Goal: Transaction & Acquisition: Purchase product/service

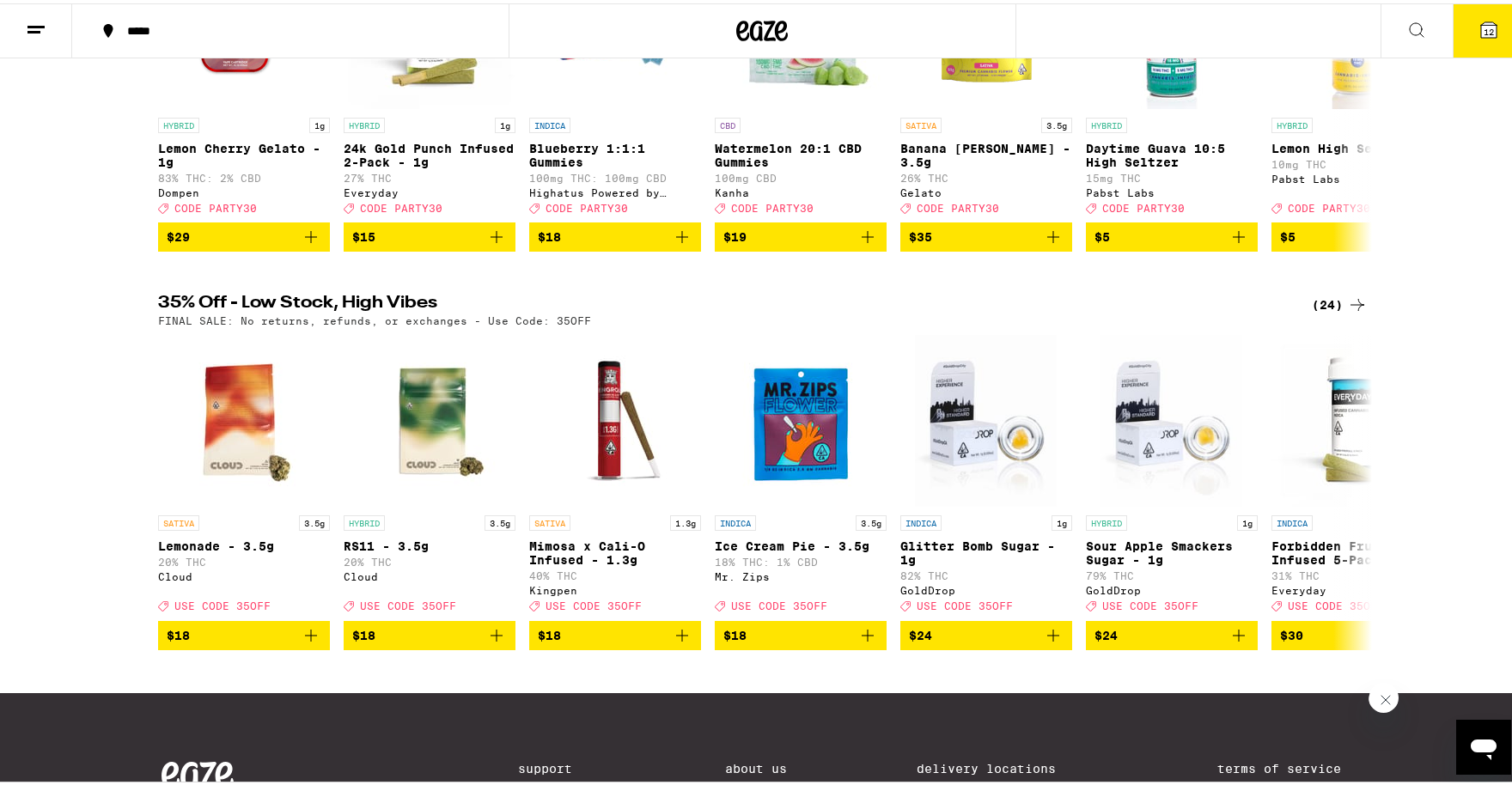
scroll to position [213, 0]
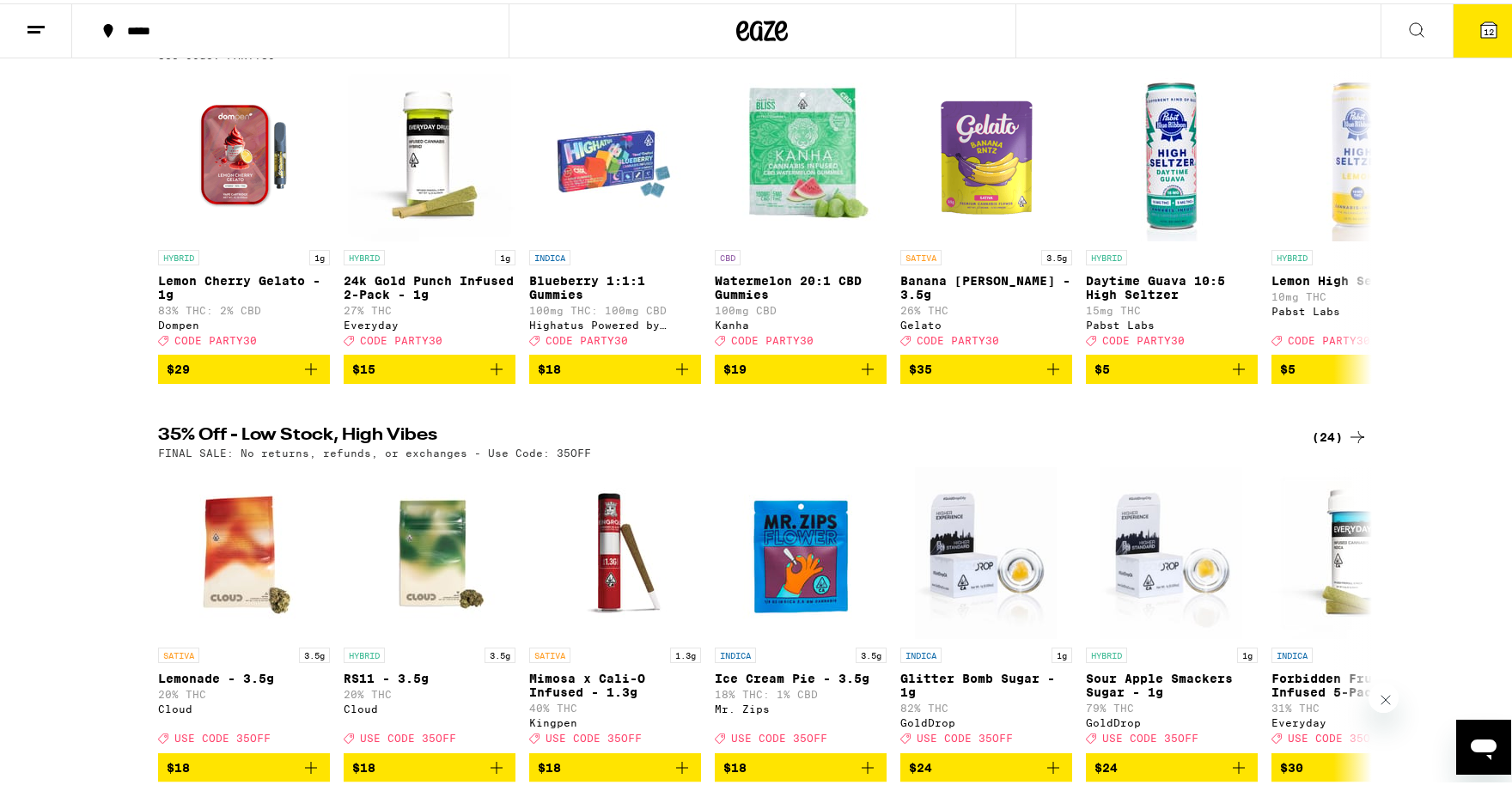
click at [1348, 444] on icon at bounding box center [1356, 433] width 20 height 20
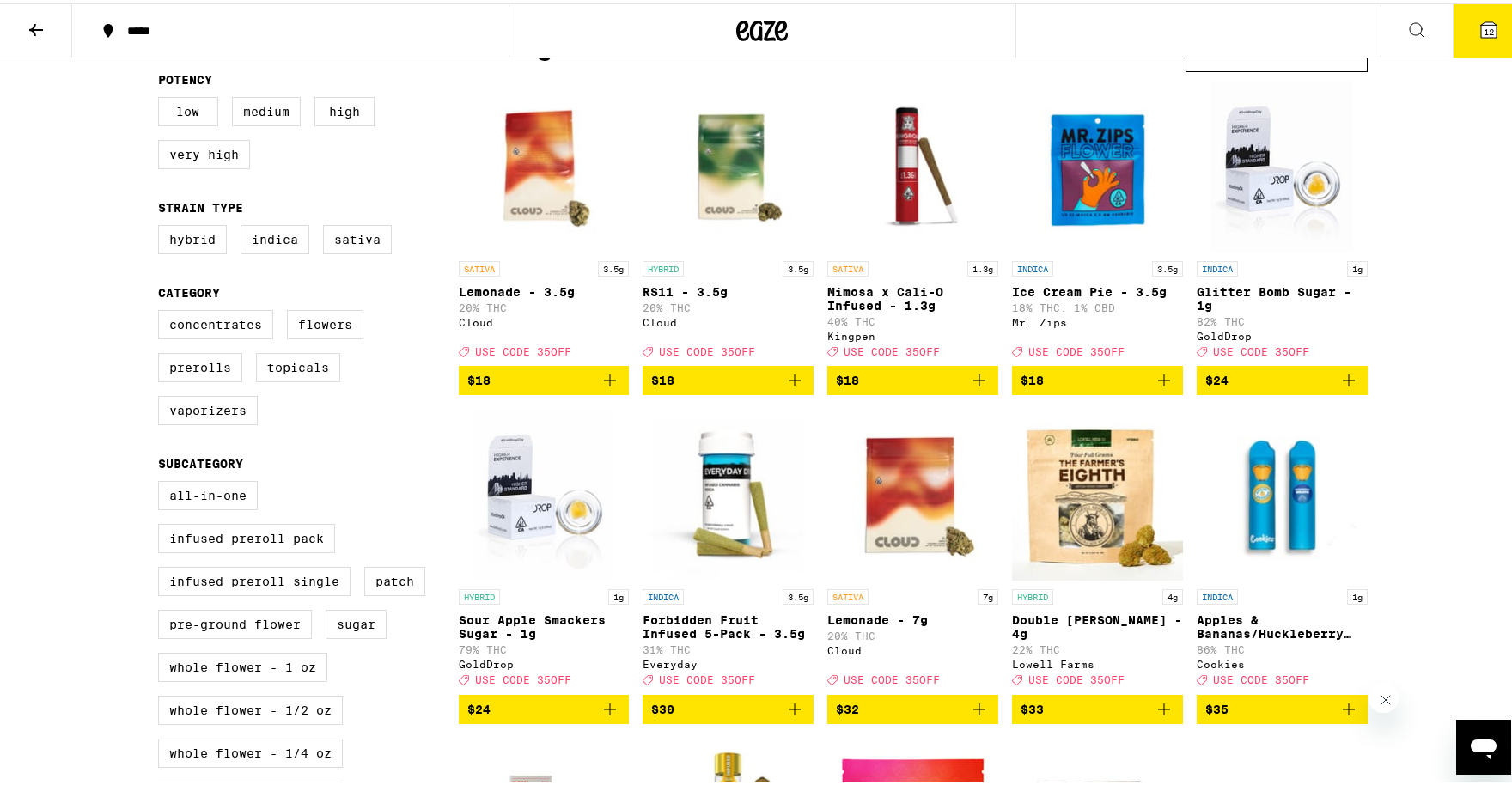
scroll to position [344, 0]
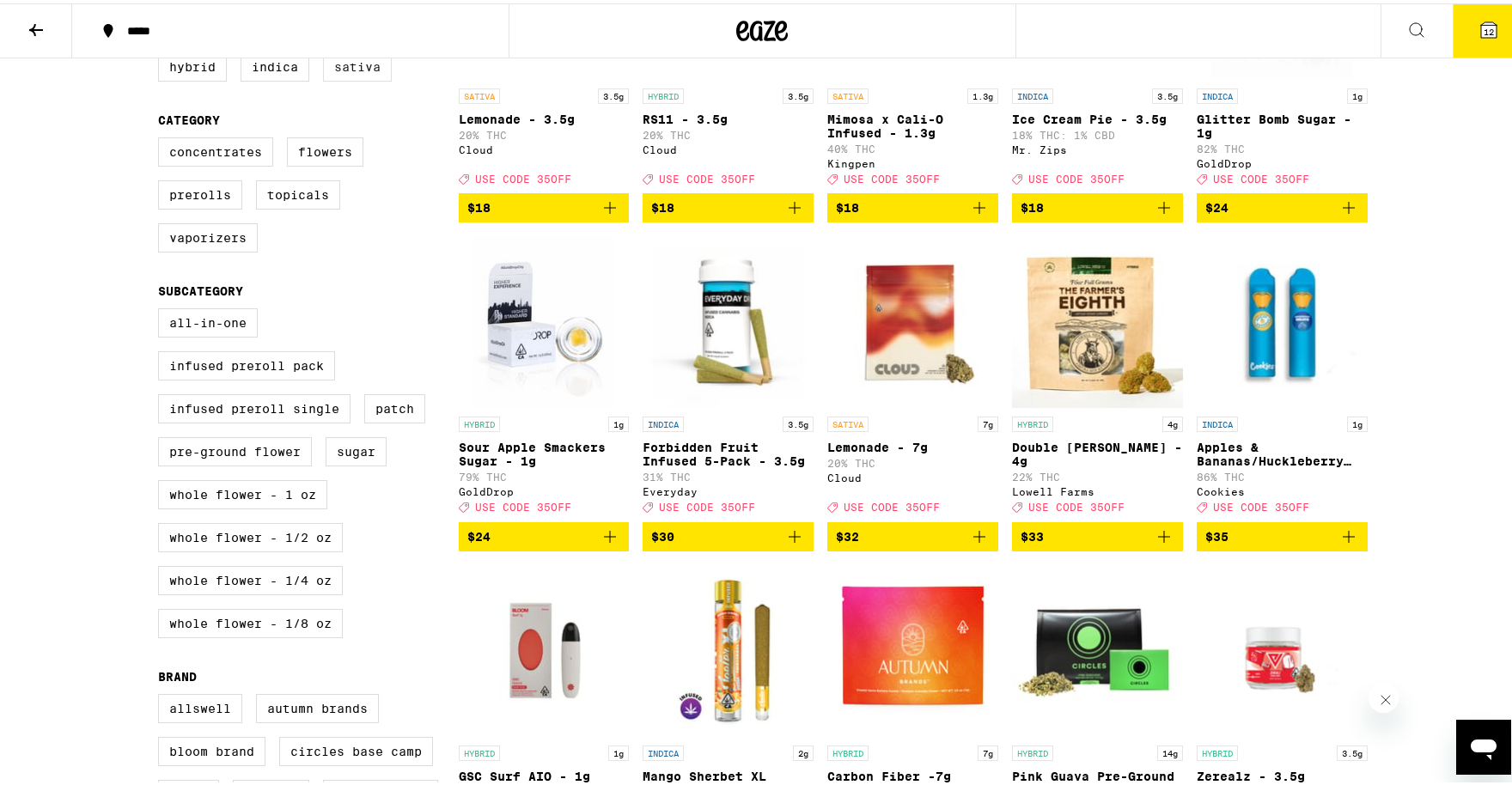
click at [340, 75] on label "Sativa" at bounding box center [357, 63] width 69 height 29
click at [163, 53] on input "Sativa" at bounding box center [162, 52] width 1 height 1
checkbox input "true"
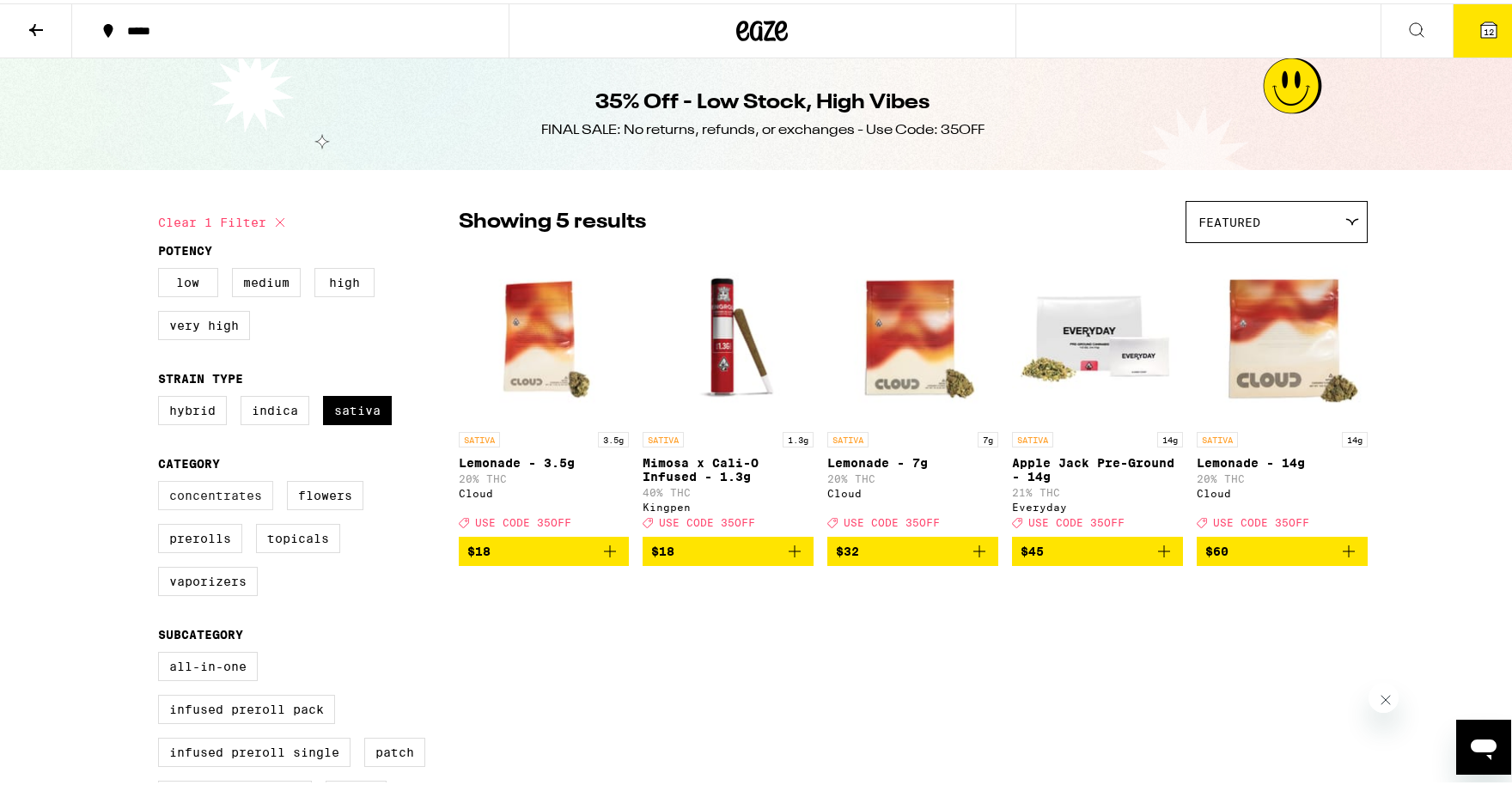
click at [214, 505] on label "Concentrates" at bounding box center [215, 491] width 115 height 29
click at [163, 481] on input "Concentrates" at bounding box center [162, 480] width 1 height 1
checkbox input "true"
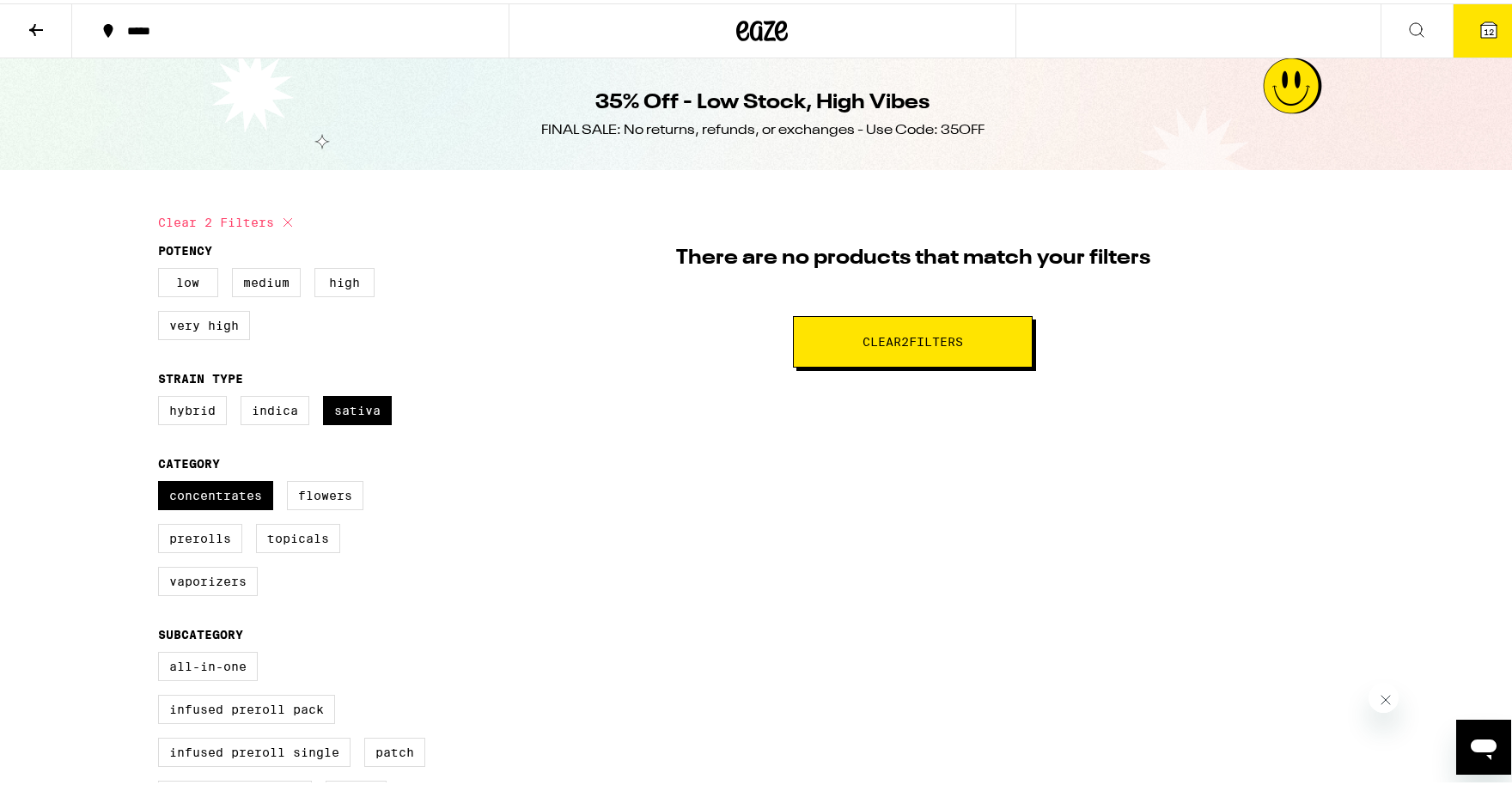
click at [280, 220] on icon at bounding box center [287, 218] width 20 height 20
checkbox input "false"
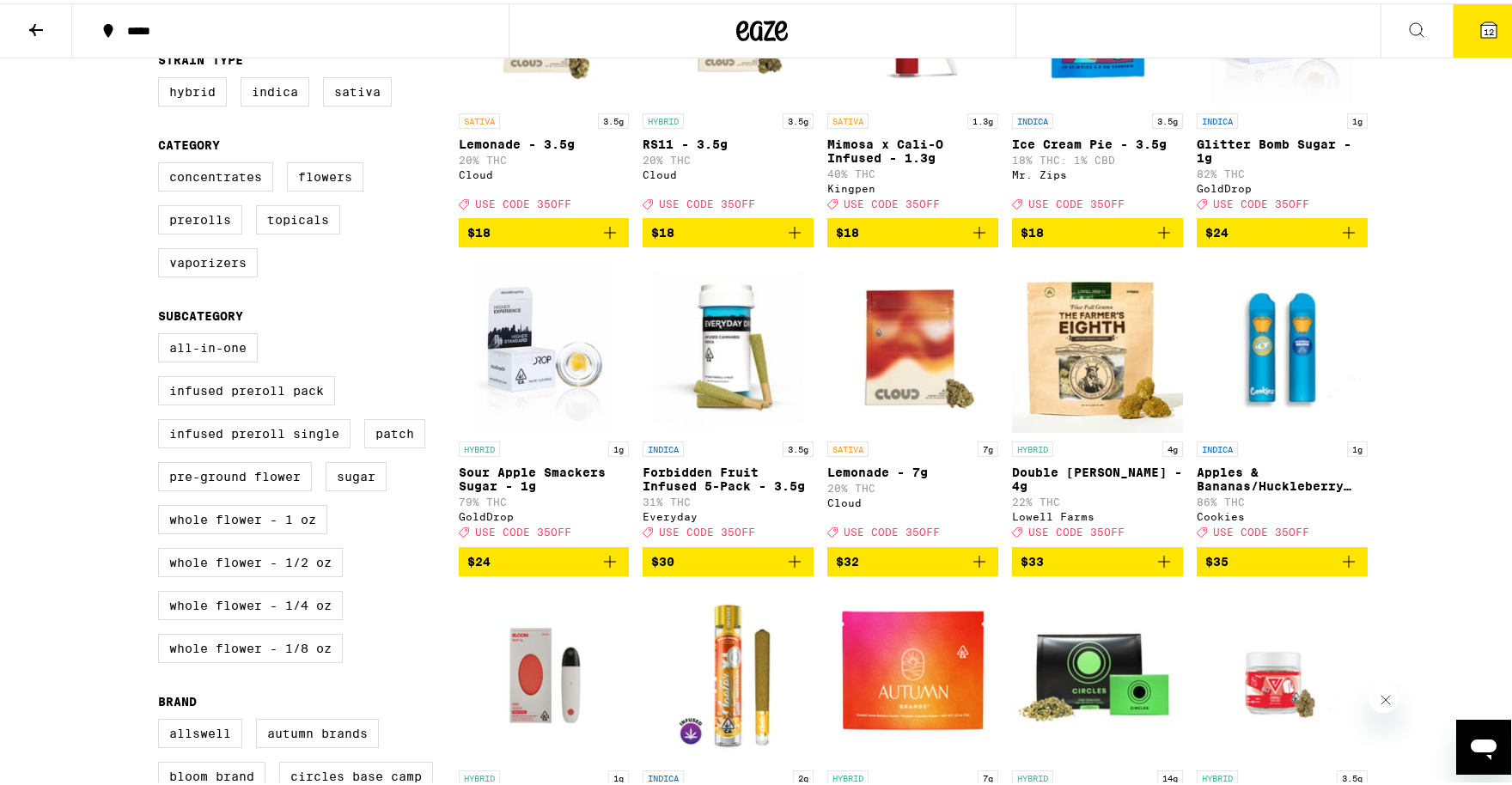
scroll to position [344, 0]
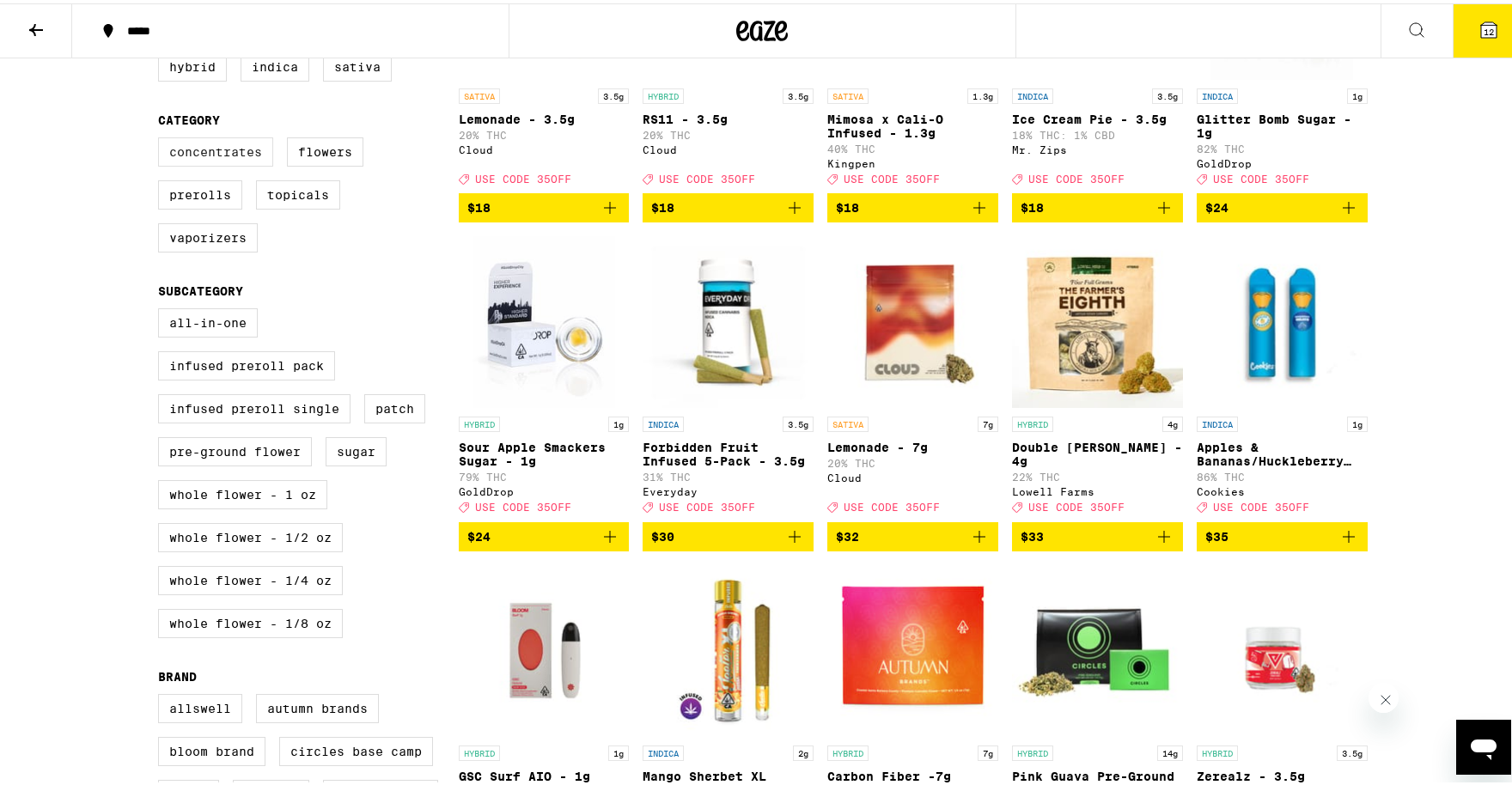
click at [220, 163] on label "Concentrates" at bounding box center [215, 148] width 115 height 29
click at [163, 137] on input "Concentrates" at bounding box center [162, 136] width 1 height 1
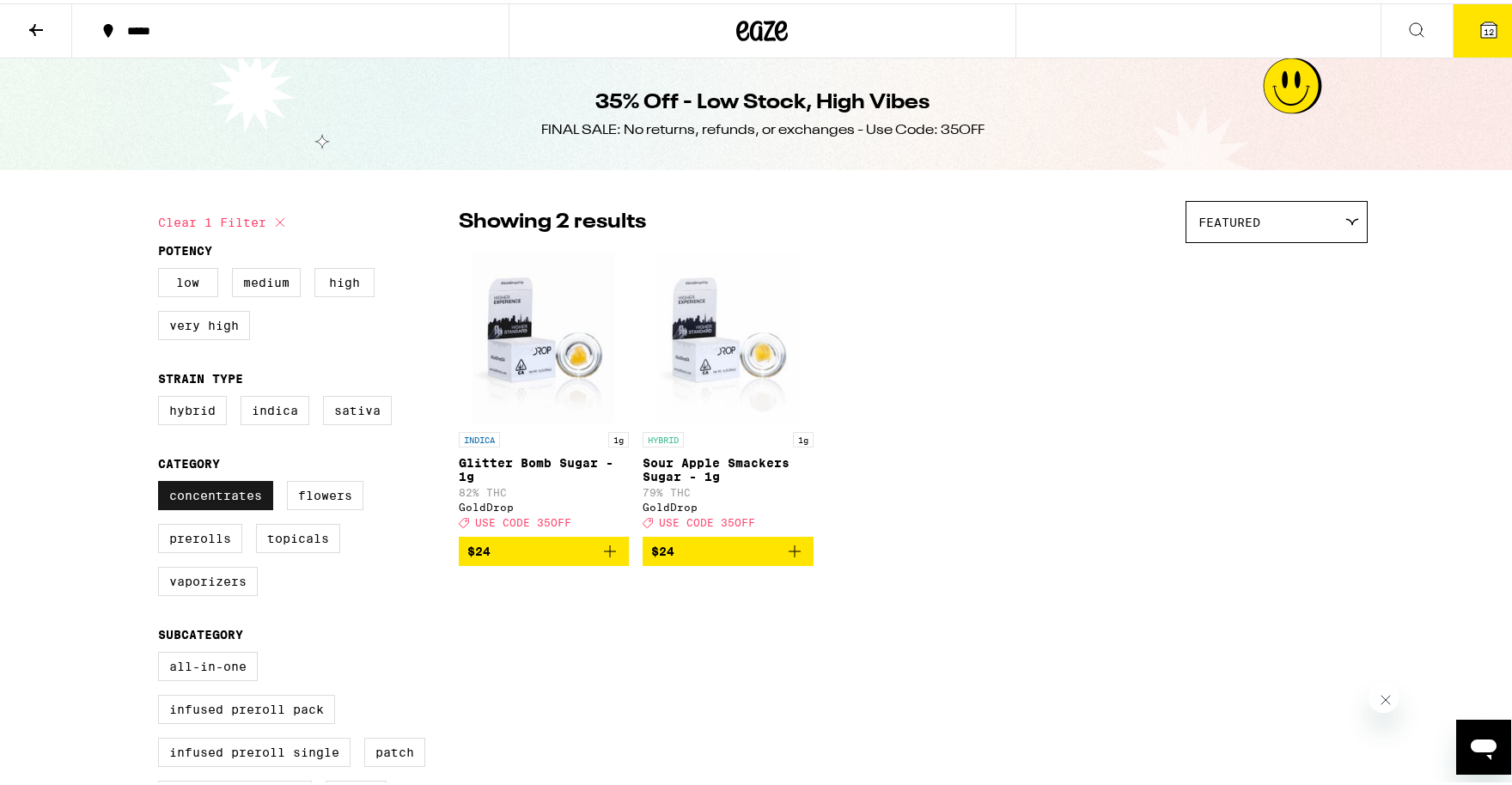
click at [183, 505] on label "Concentrates" at bounding box center [215, 491] width 115 height 29
click at [163, 481] on input "Concentrates" at bounding box center [162, 480] width 1 height 1
checkbox input "false"
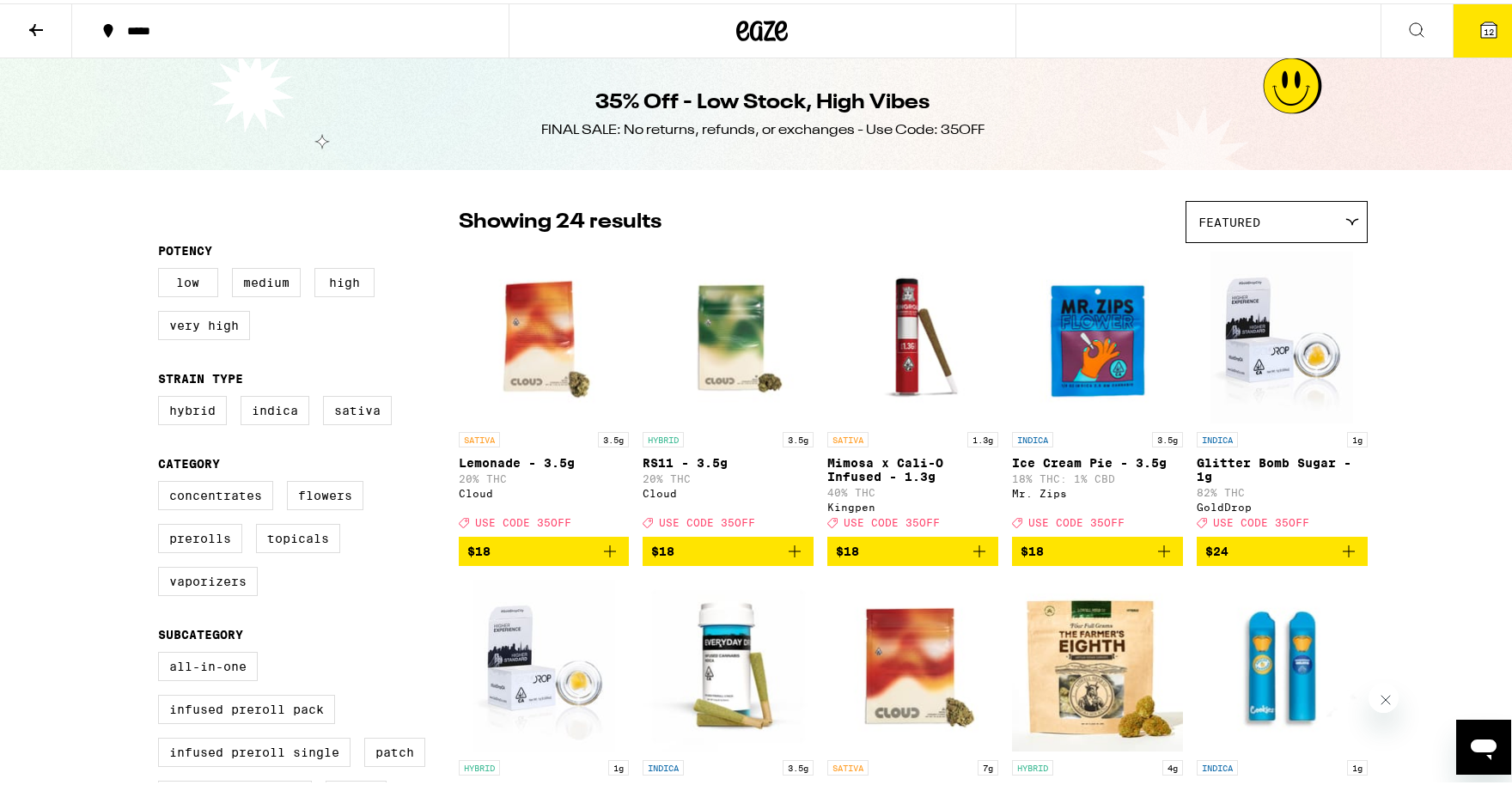
scroll to position [171, 0]
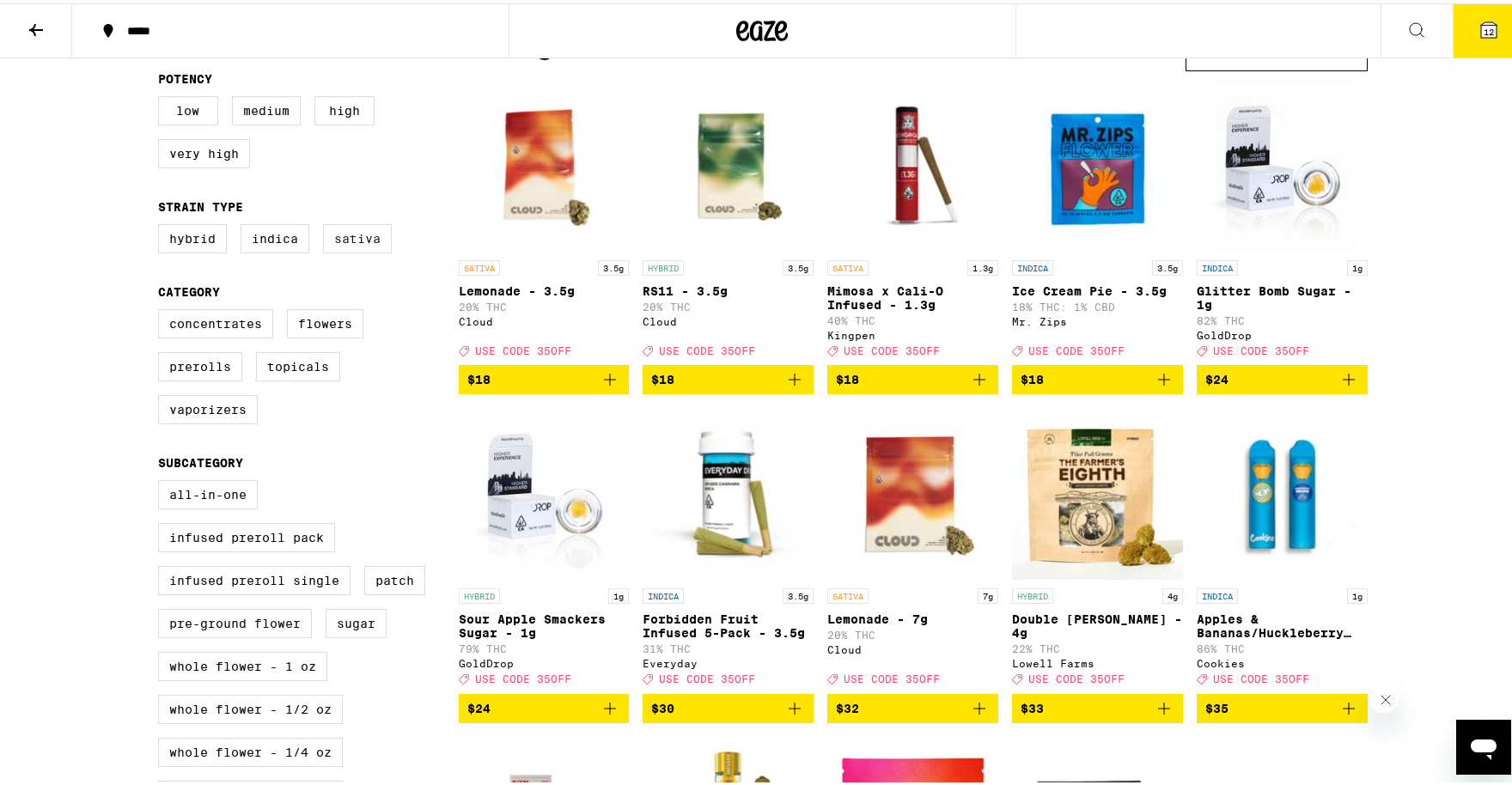
click at [323, 250] on label "Sativa" at bounding box center [357, 235] width 69 height 29
click at [163, 224] on input "Sativa" at bounding box center [162, 223] width 1 height 1
checkbox input "true"
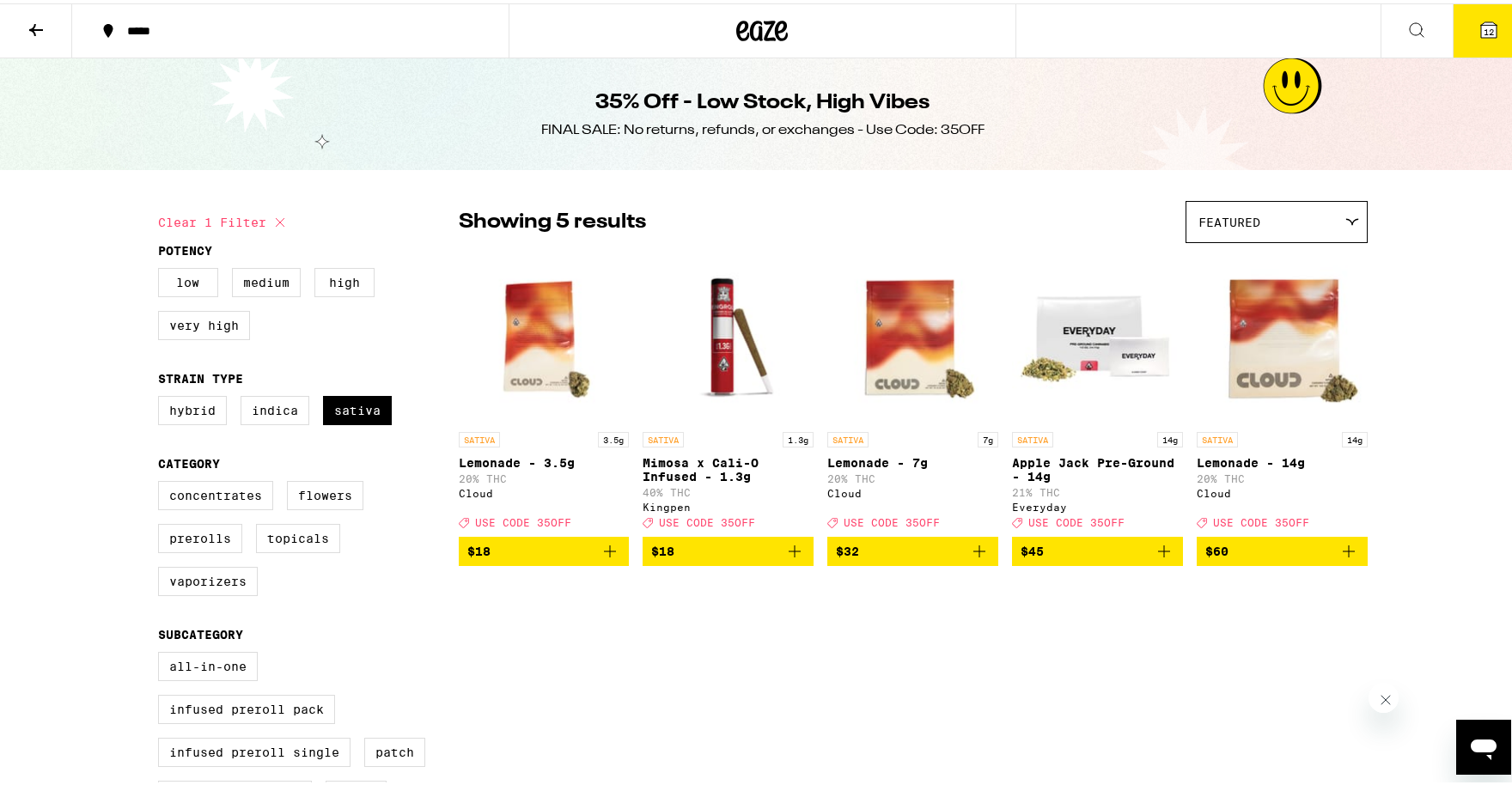
click at [39, 27] on icon at bounding box center [35, 26] width 20 height 20
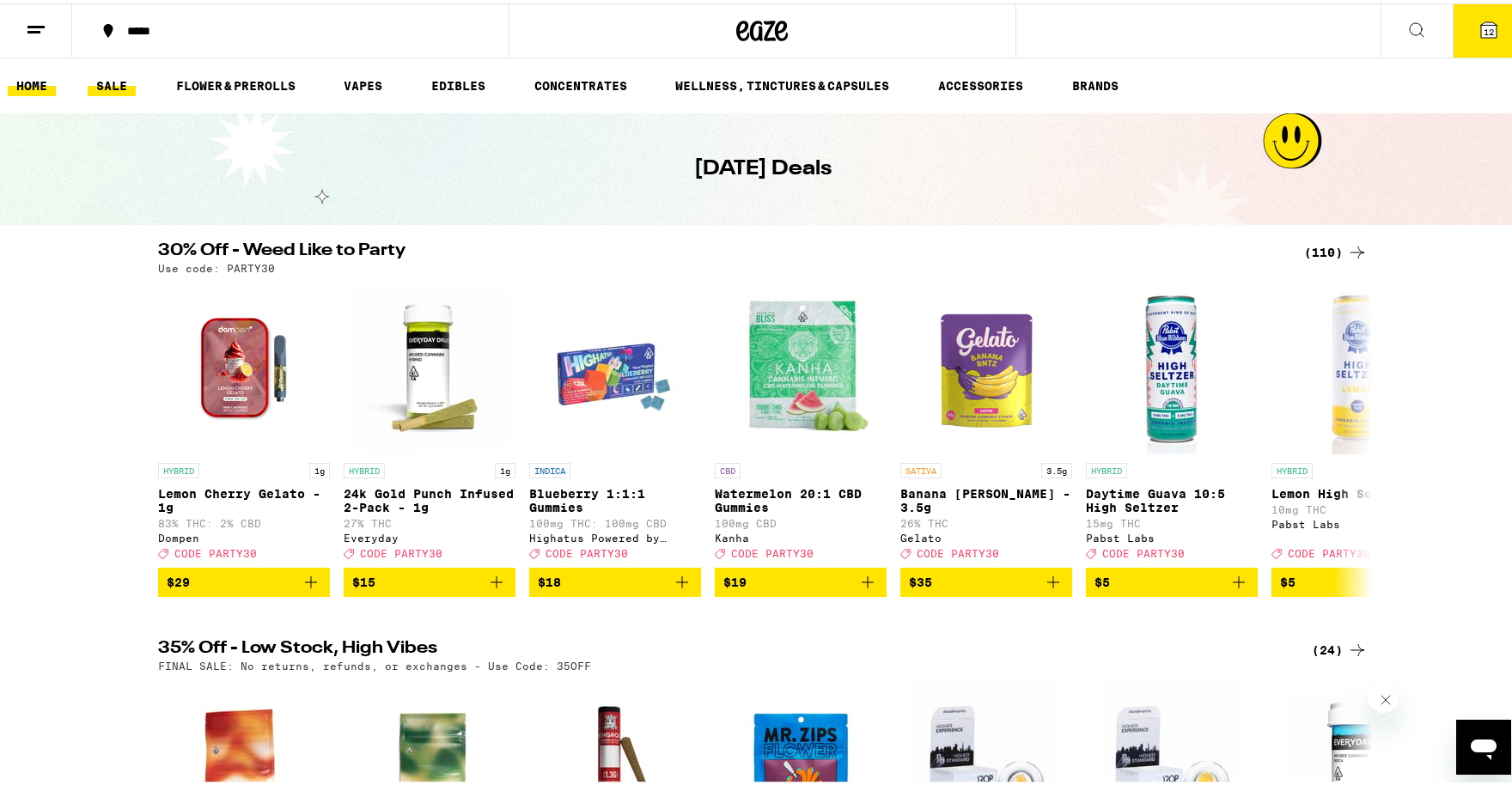
click at [26, 82] on link "HOME" at bounding box center [32, 82] width 48 height 20
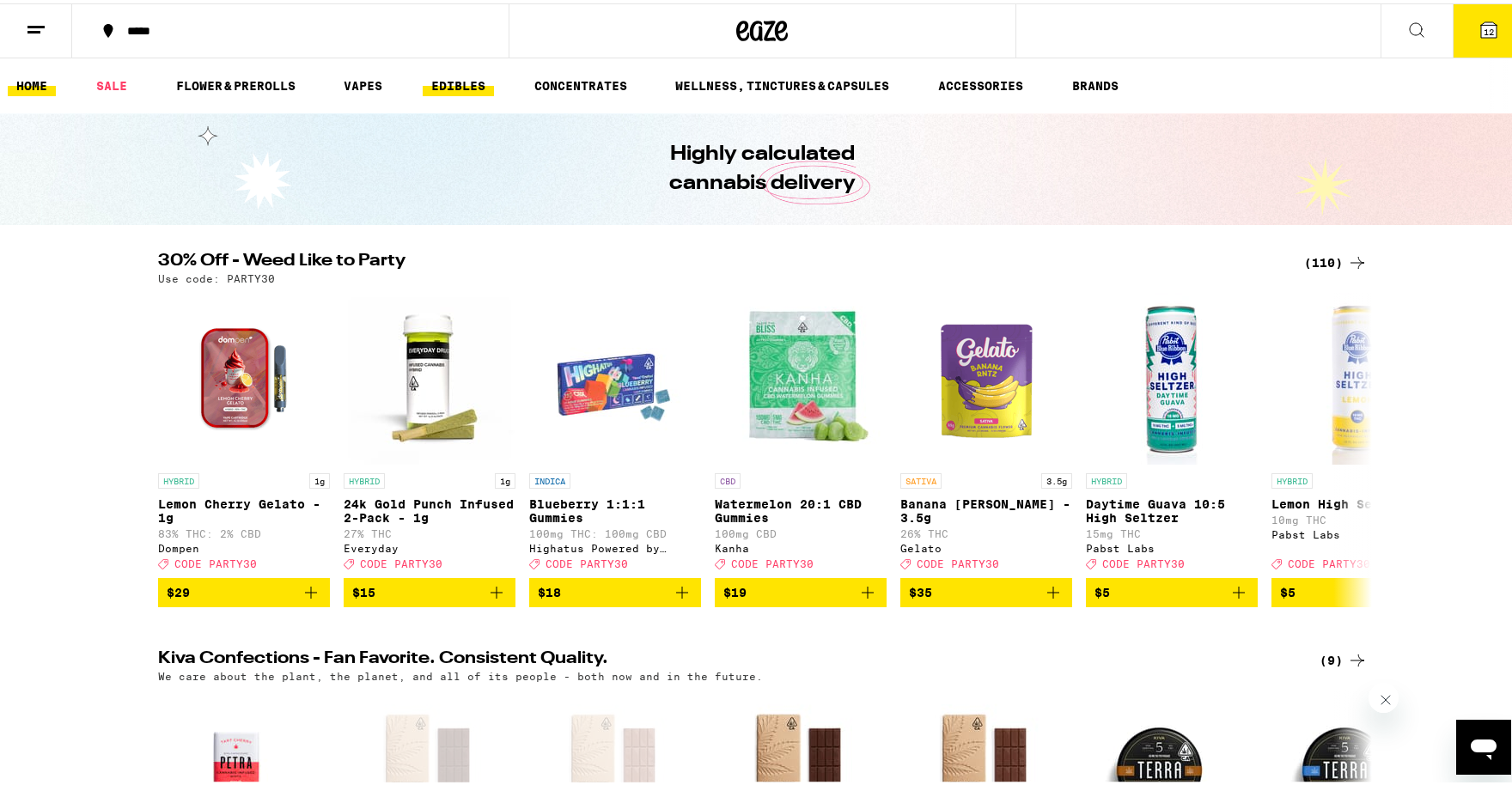
click at [462, 82] on link "EDIBLES" at bounding box center [458, 82] width 71 height 20
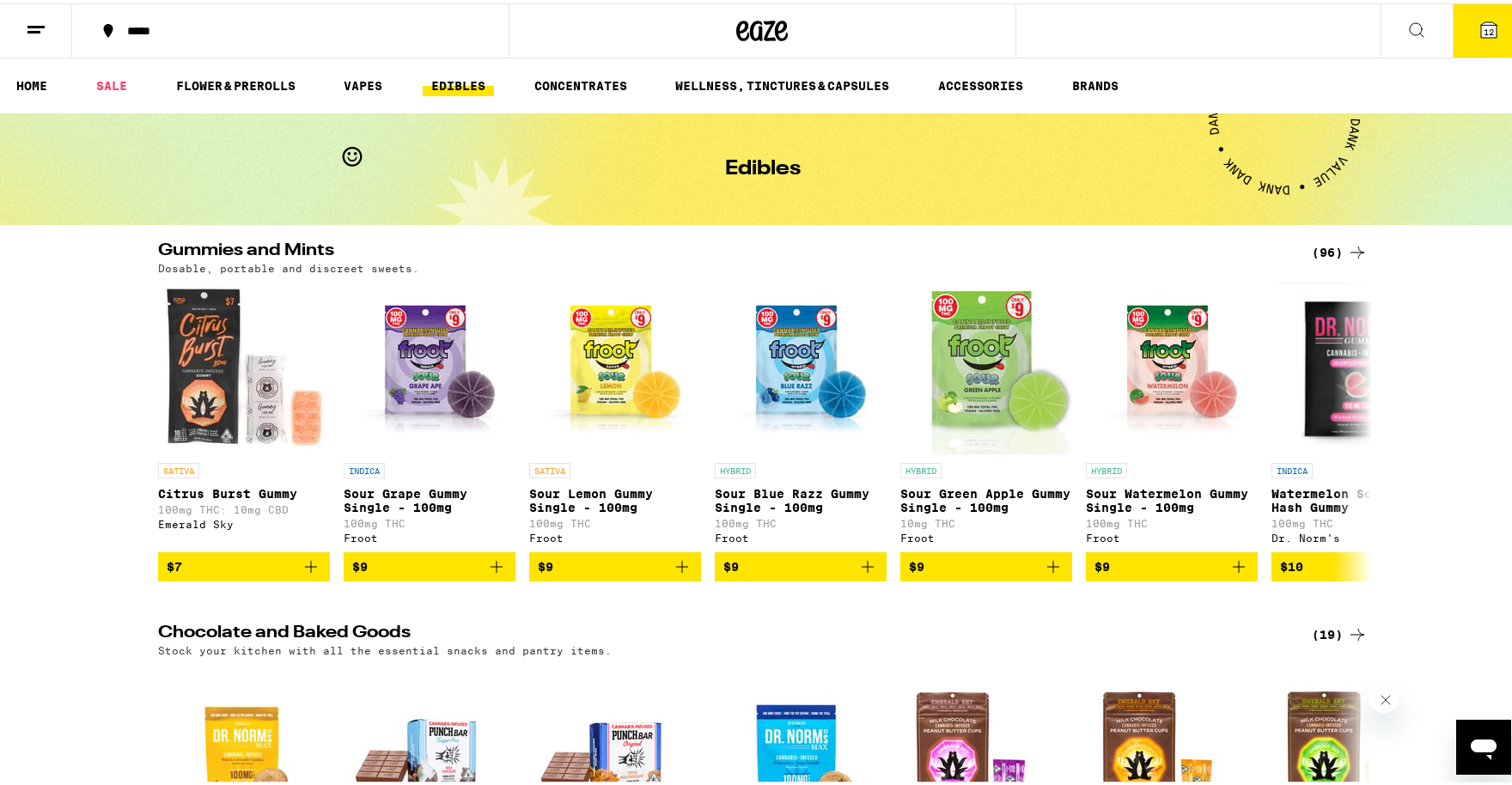
click at [33, 23] on line at bounding box center [36, 23] width 18 height 0
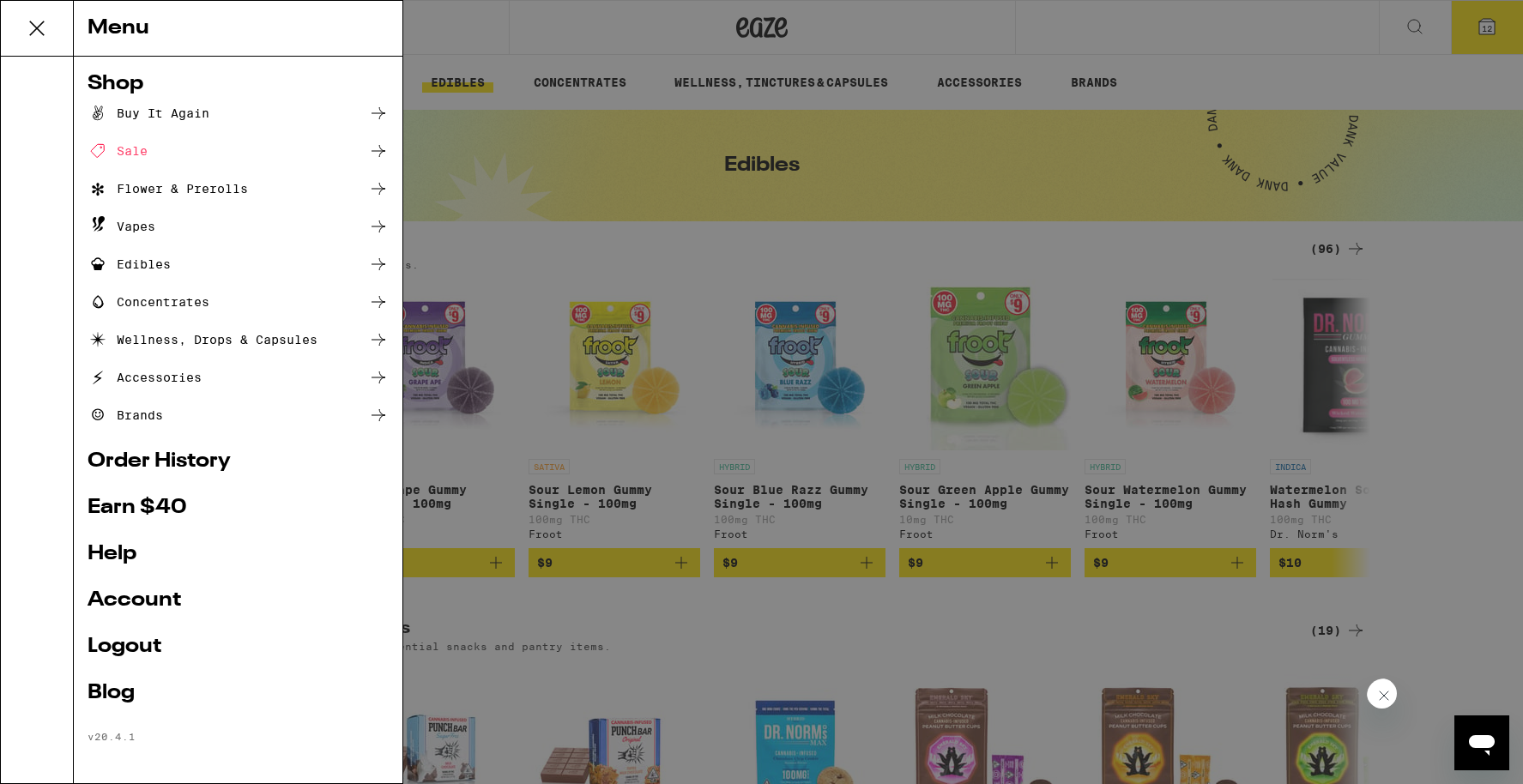
click at [368, 373] on icon at bounding box center [378, 377] width 20 height 20
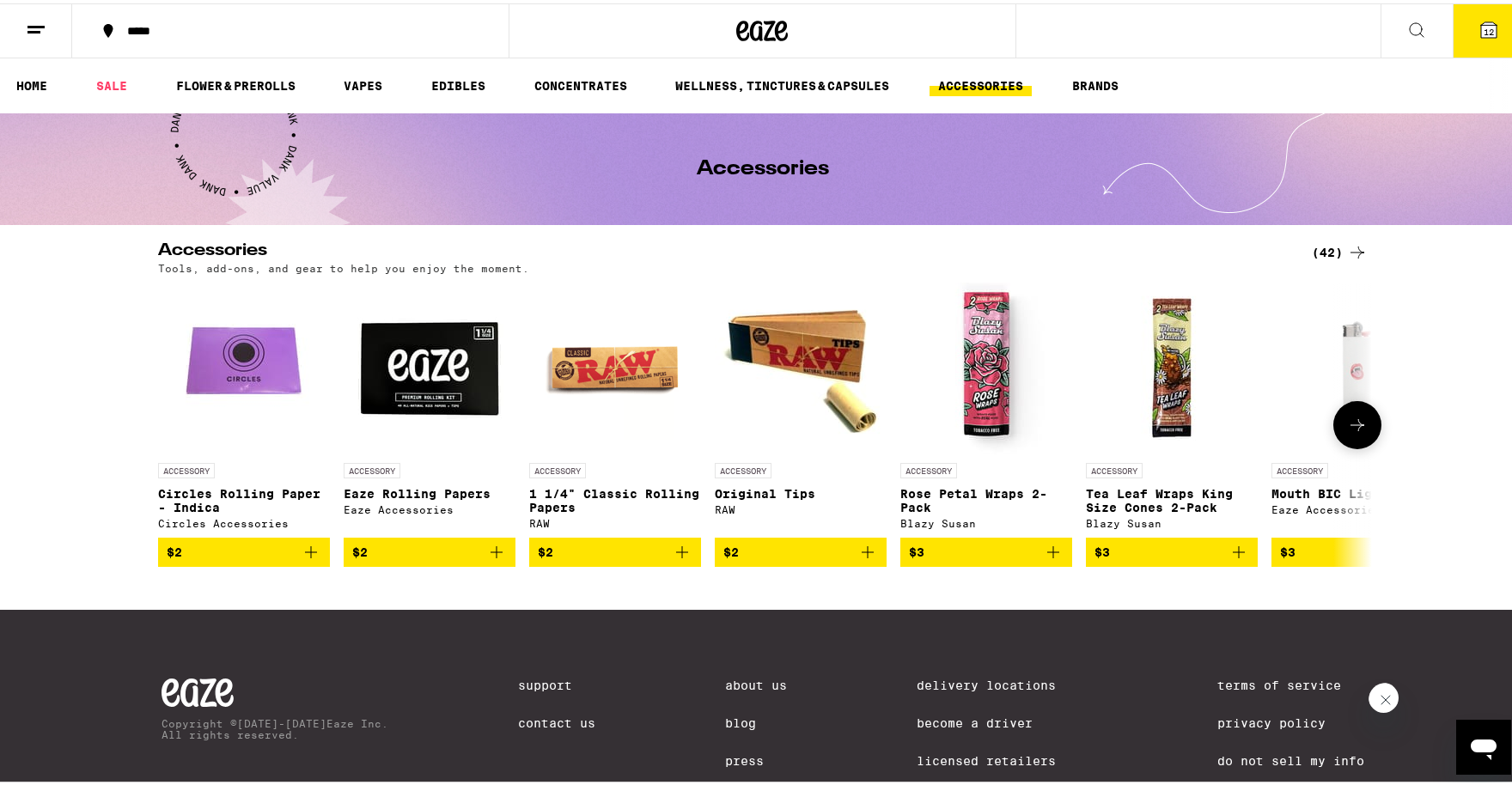
click at [1347, 426] on icon at bounding box center [1356, 421] width 20 height 20
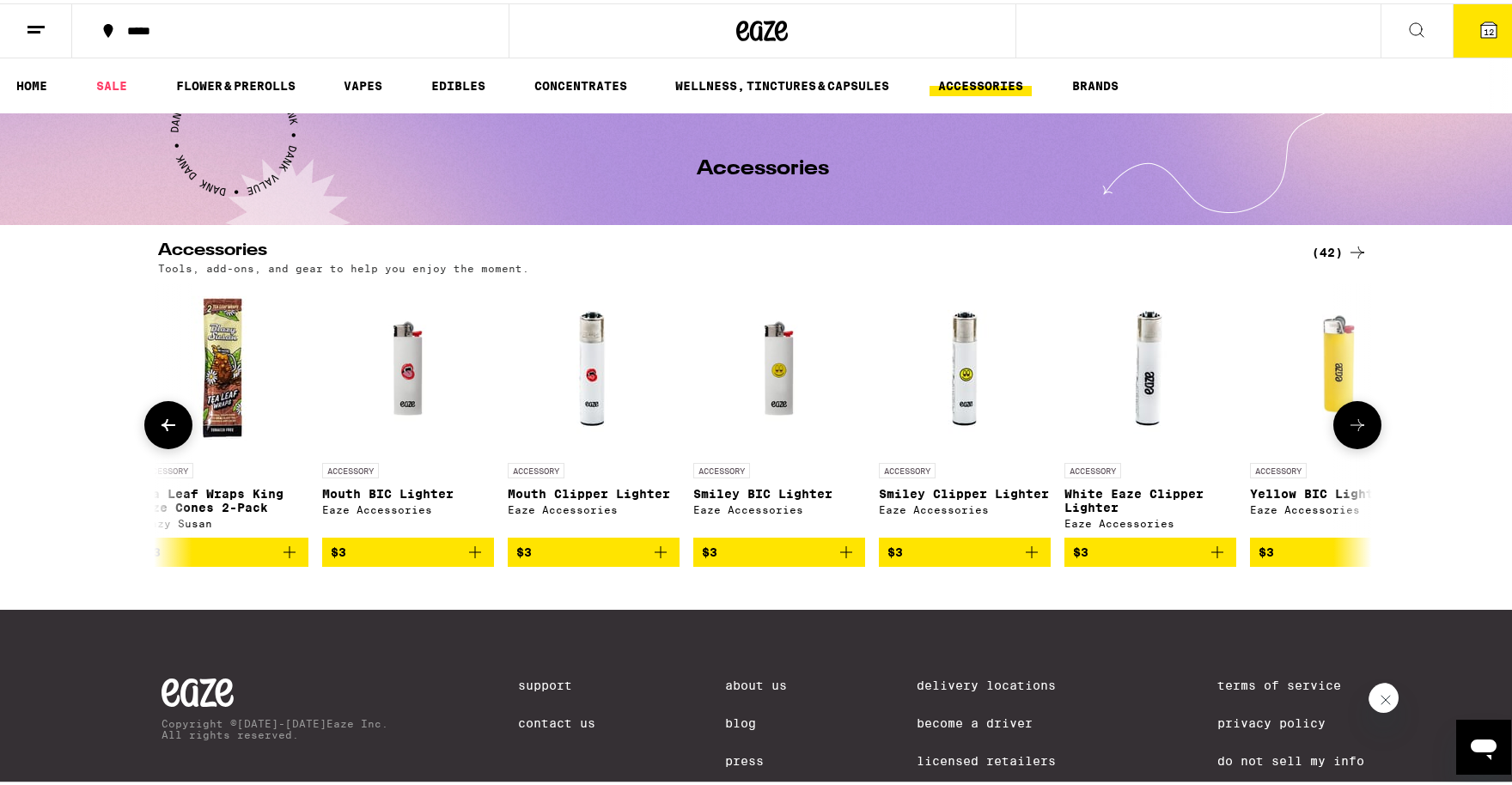
scroll to position [0, 1022]
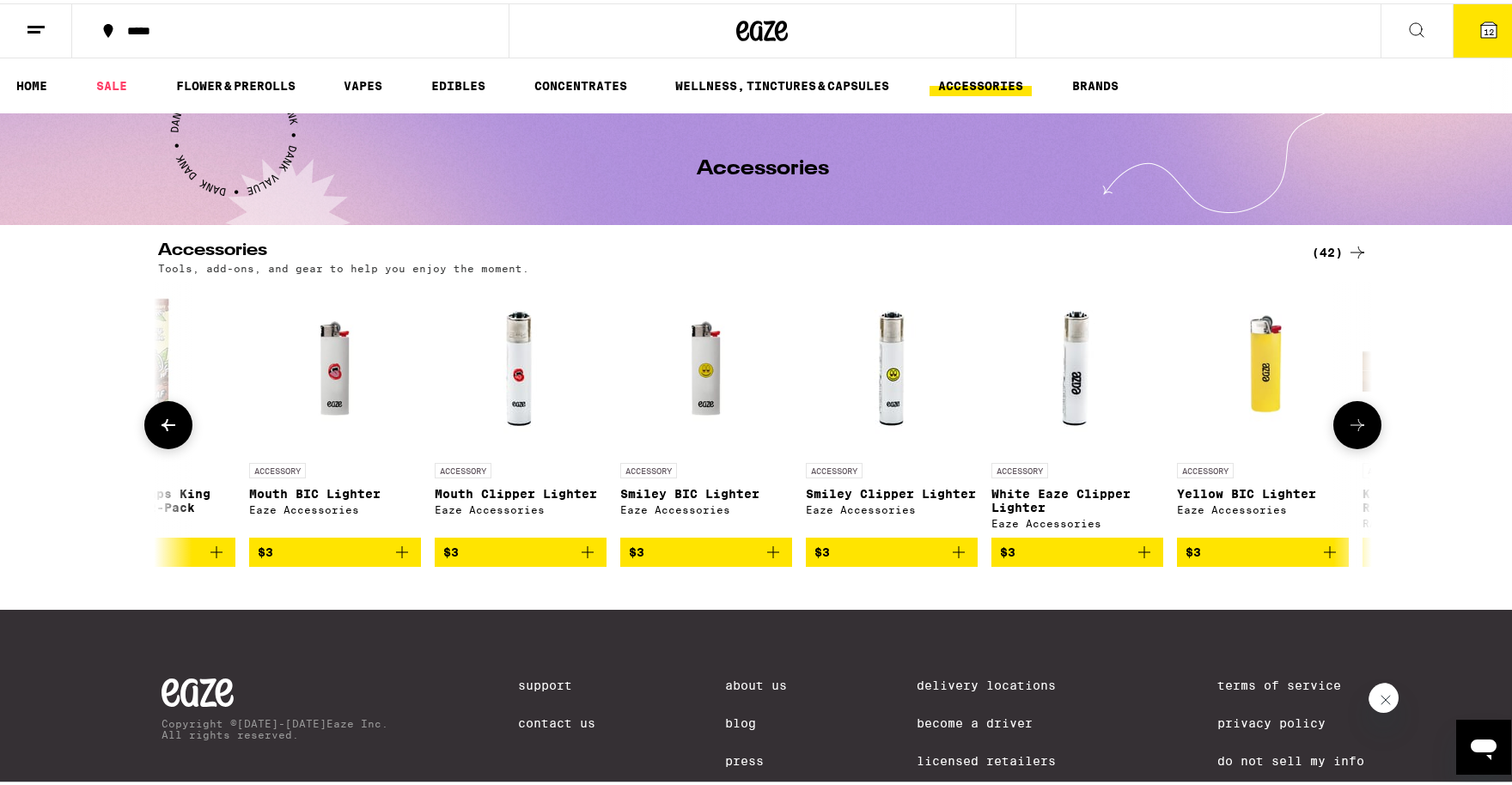
click at [1347, 425] on icon at bounding box center [1356, 421] width 20 height 20
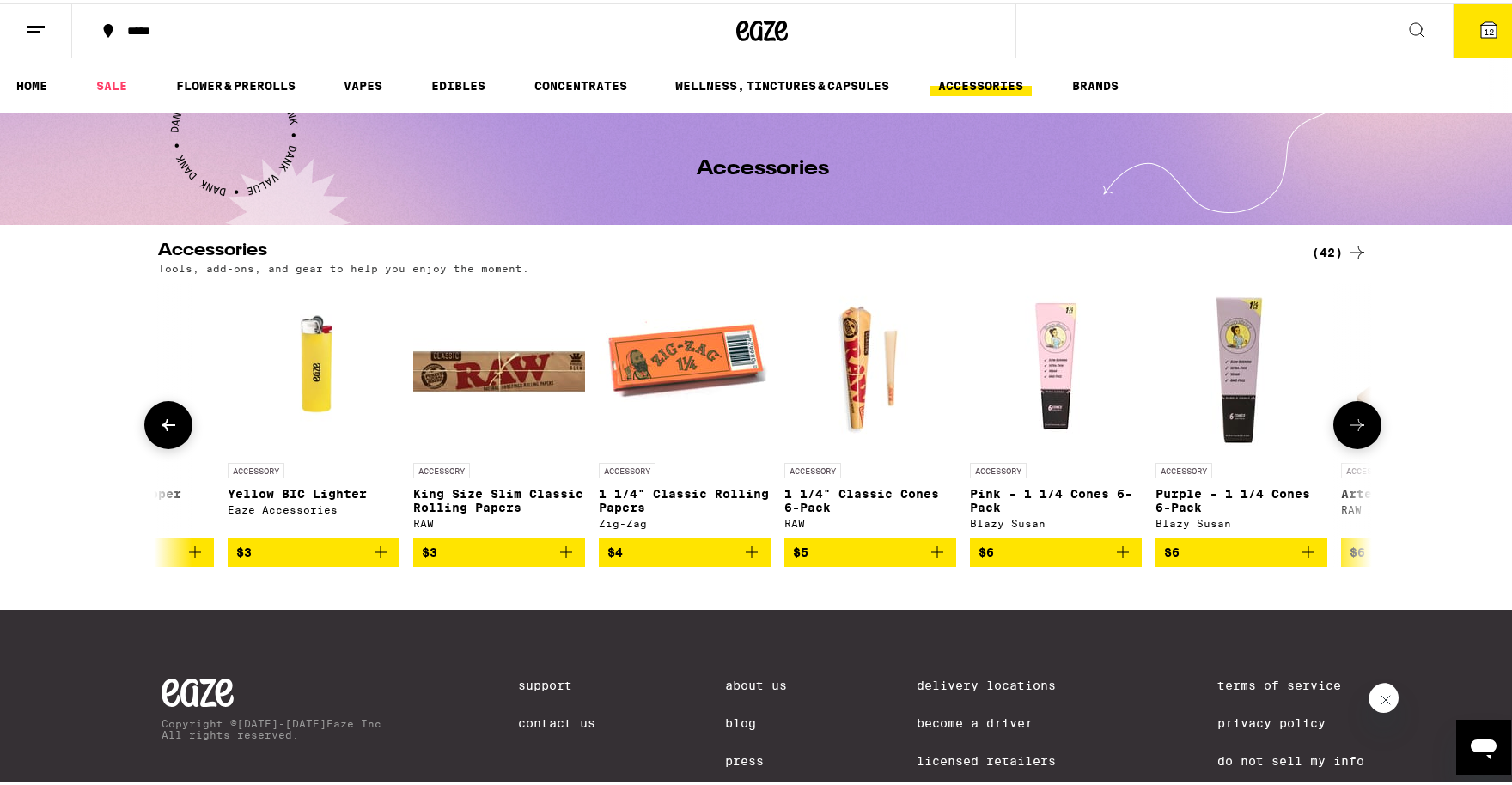
scroll to position [0, 2044]
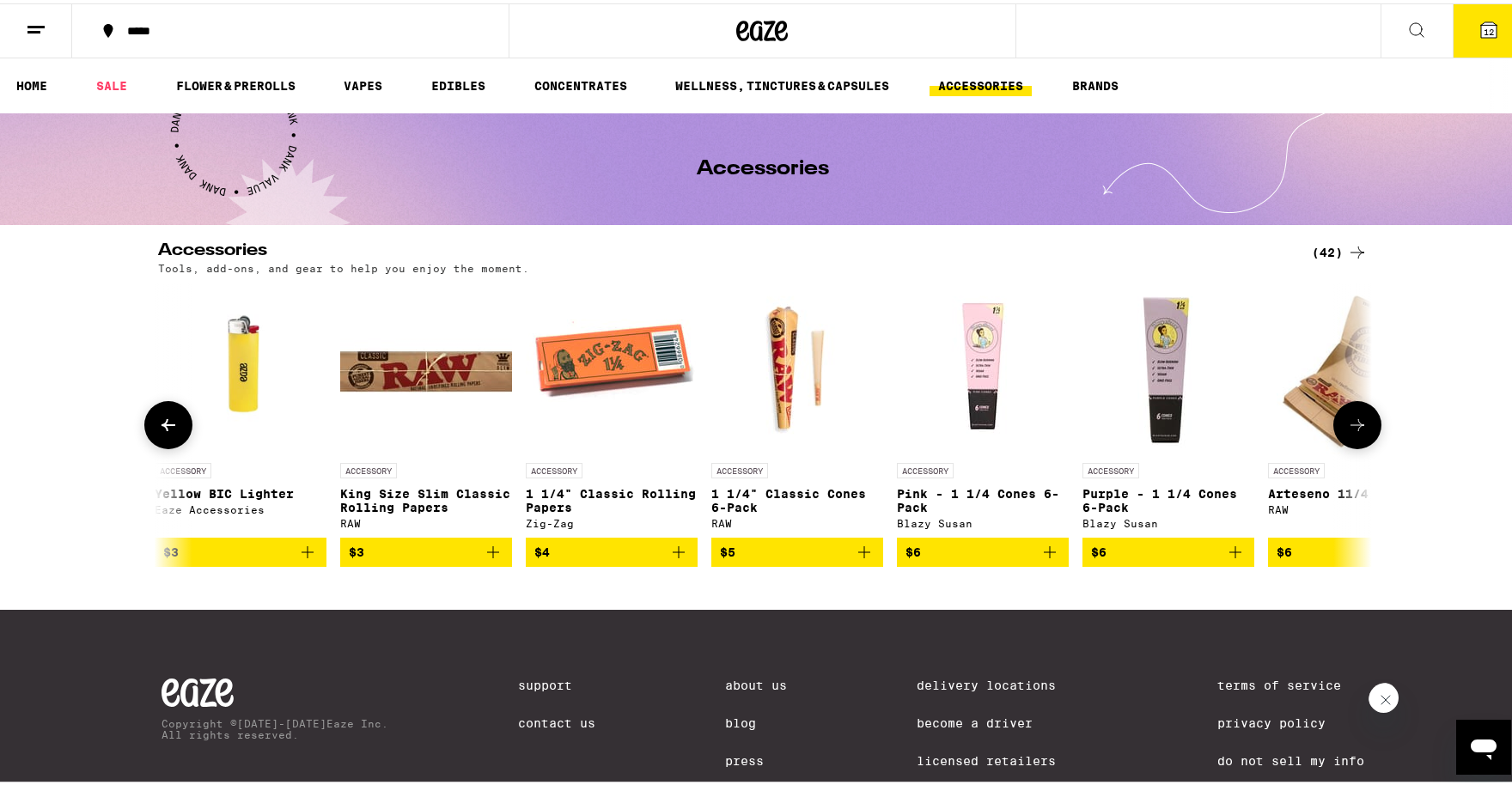
click at [1347, 425] on icon at bounding box center [1356, 421] width 20 height 20
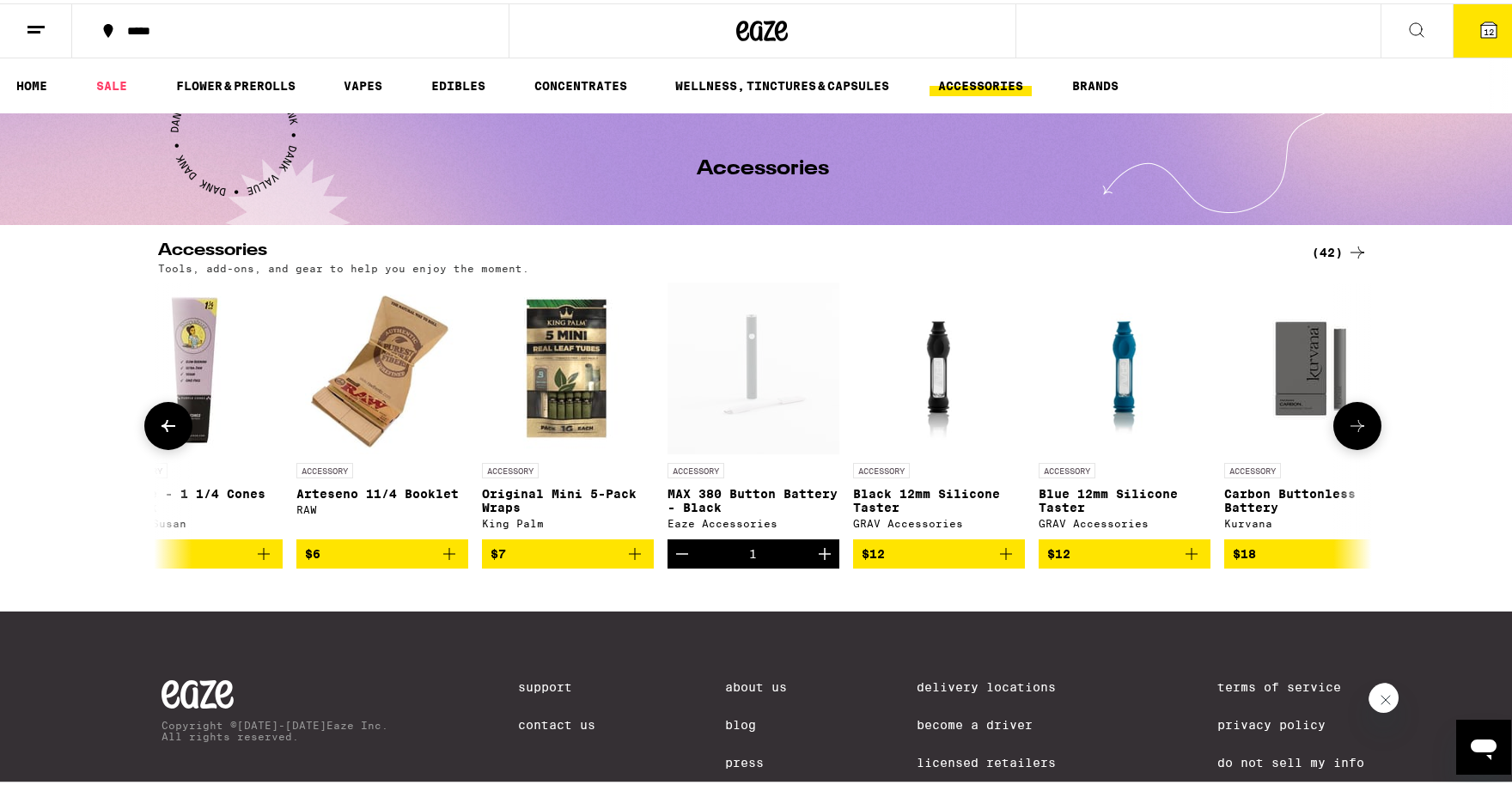
scroll to position [0, 3066]
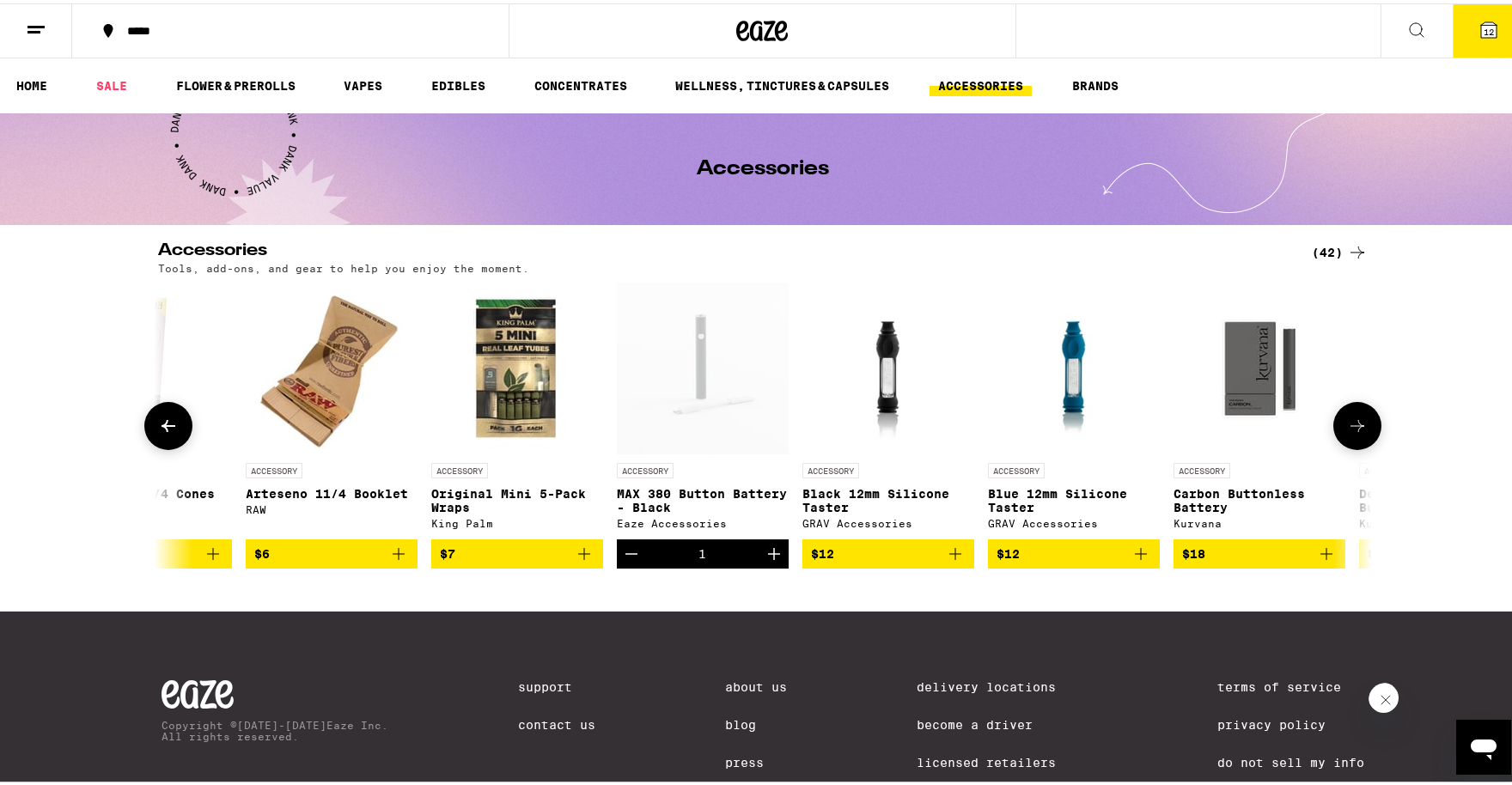
click at [1347, 425] on icon at bounding box center [1356, 422] width 20 height 20
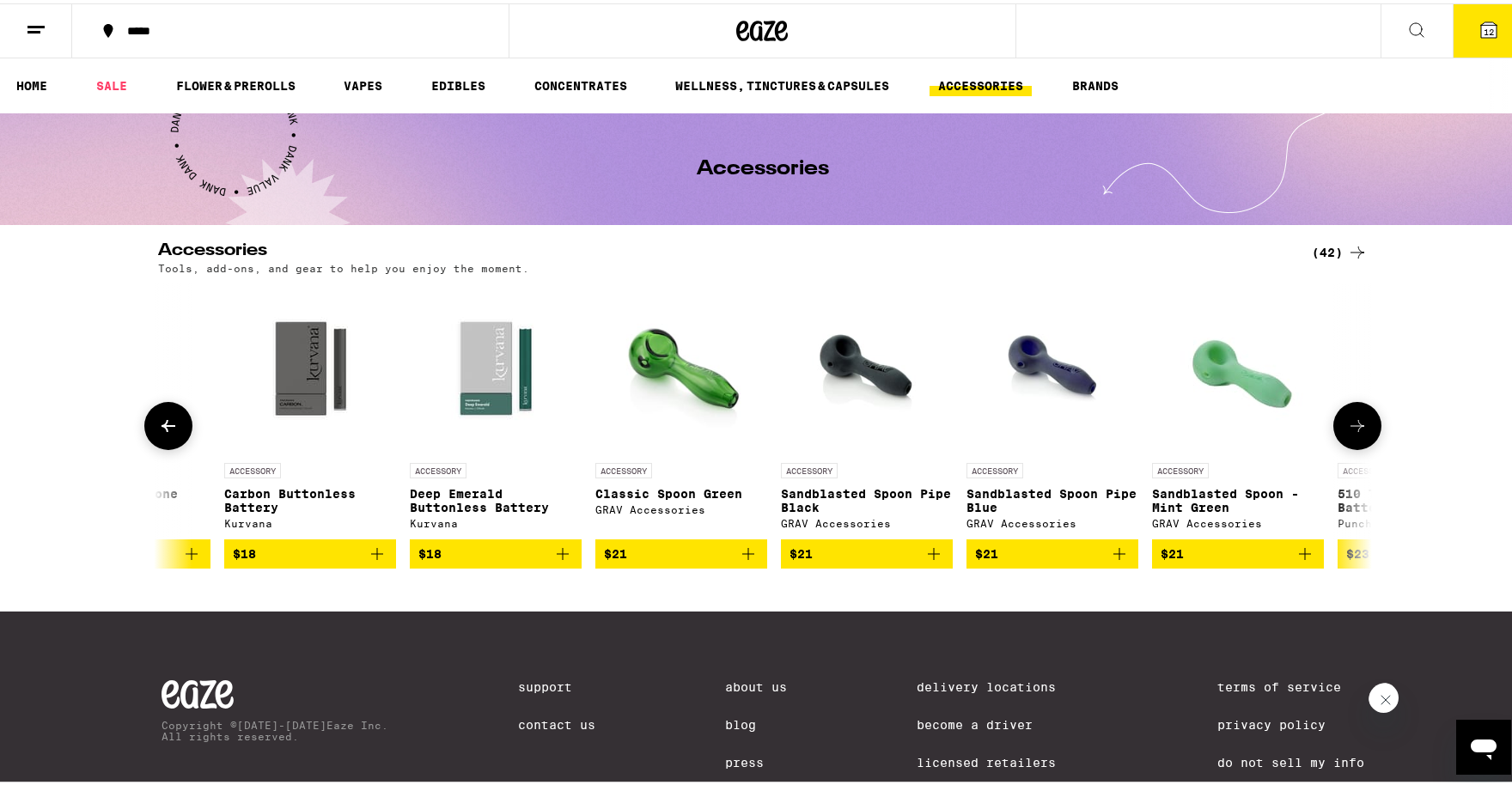
scroll to position [0, 4089]
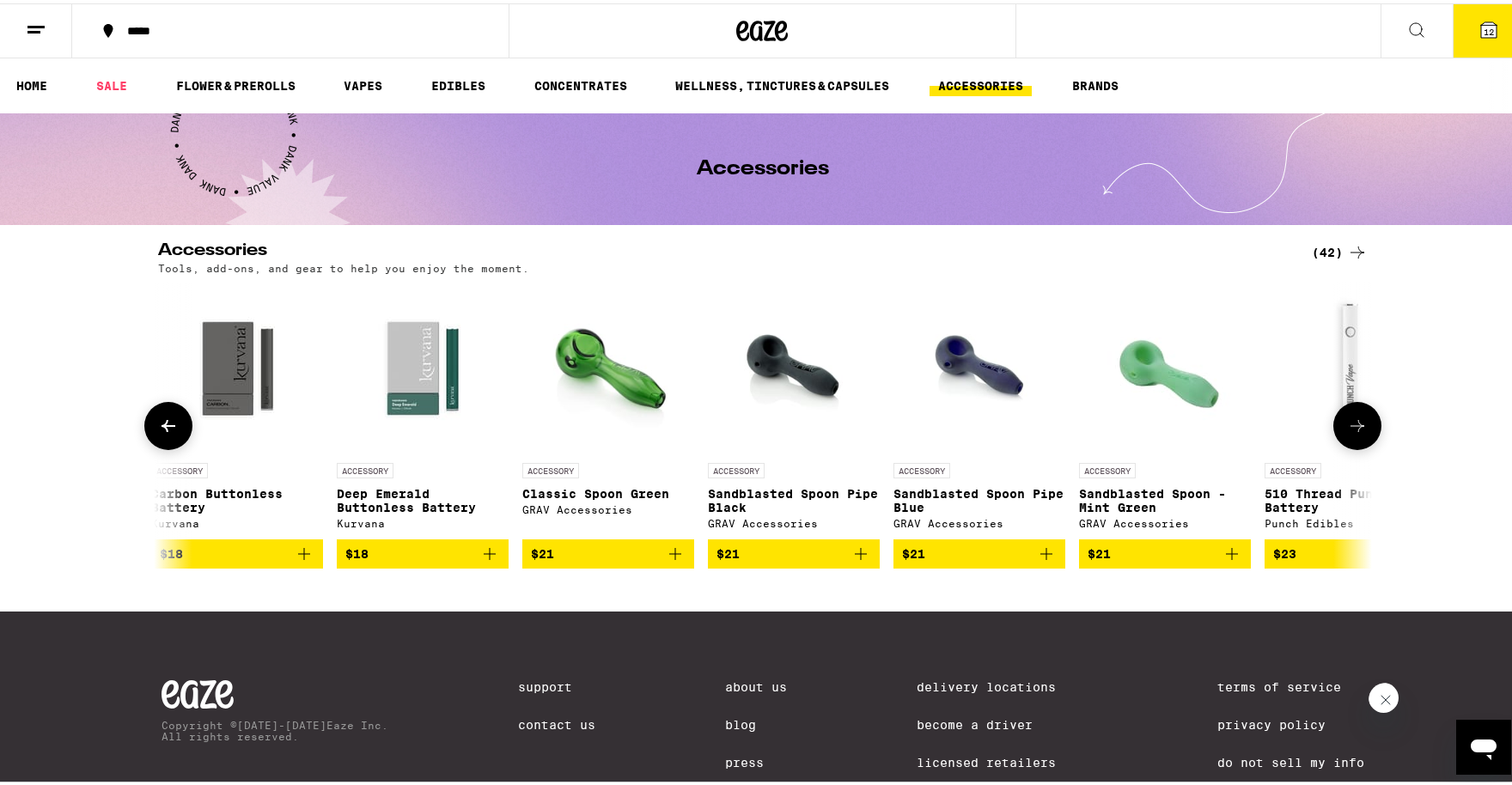
click at [1349, 424] on icon at bounding box center [1356, 422] width 20 height 20
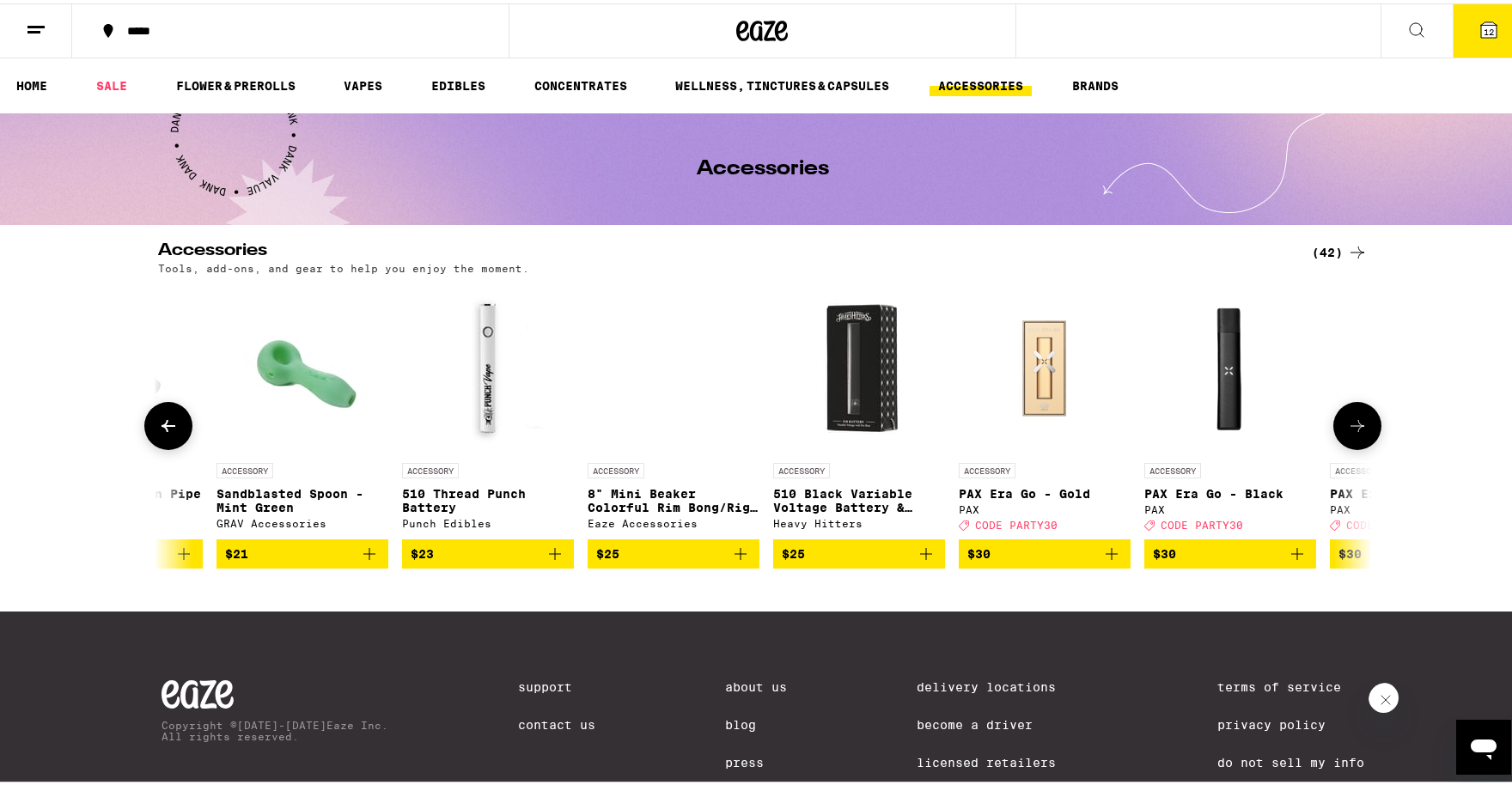
scroll to position [0, 5110]
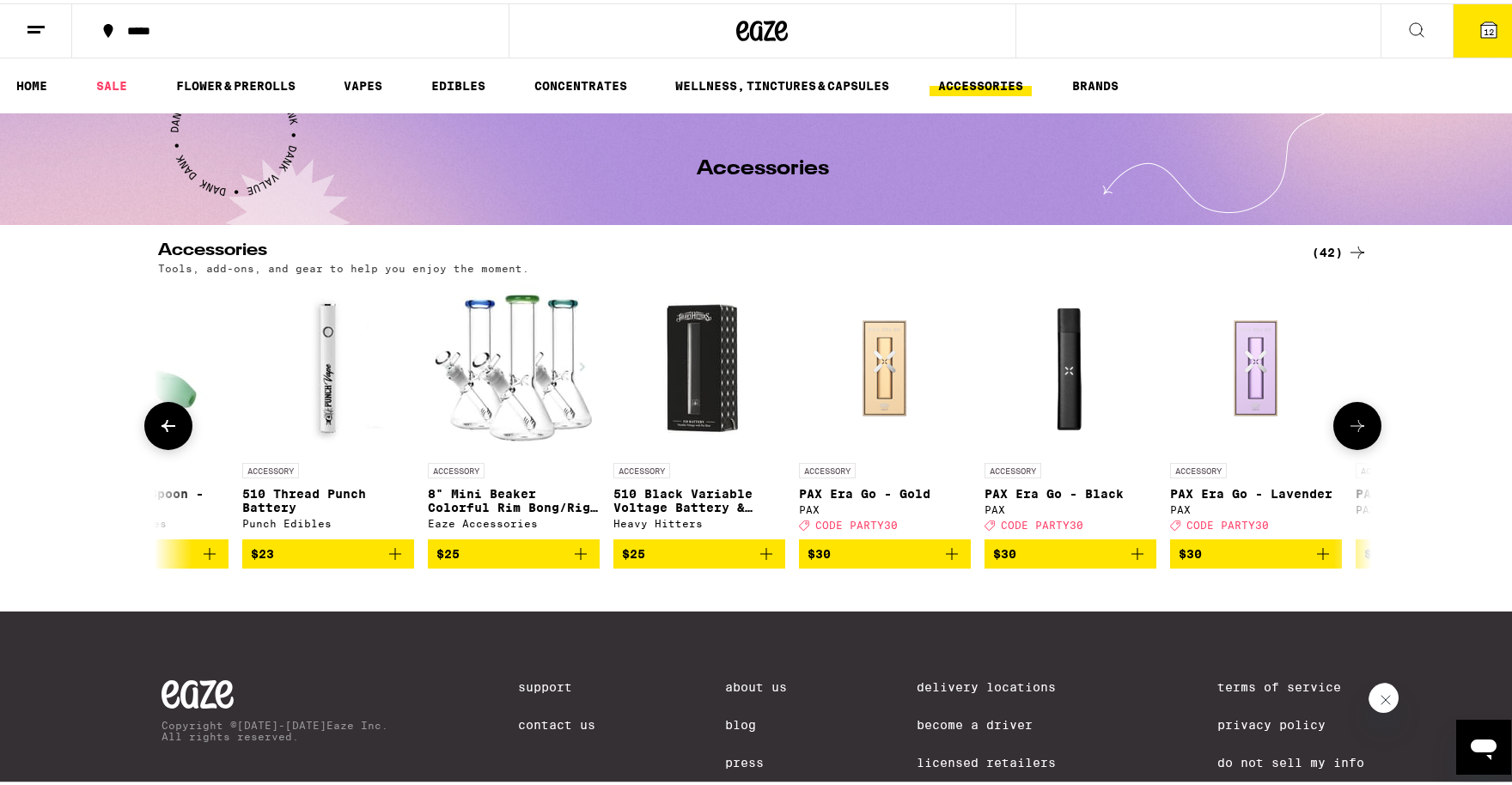
click at [1337, 438] on button at bounding box center [1356, 422] width 48 height 48
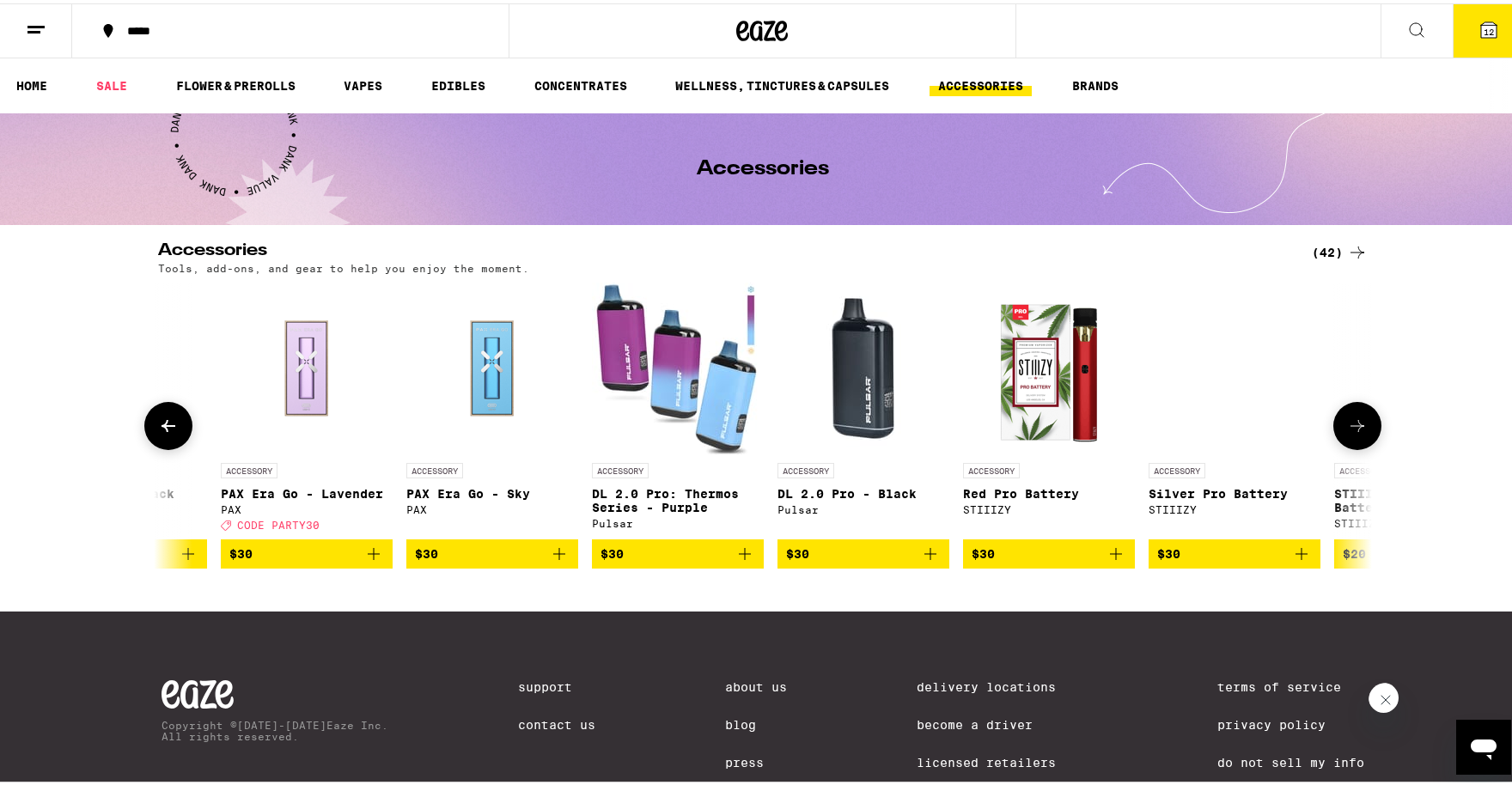
scroll to position [0, 6132]
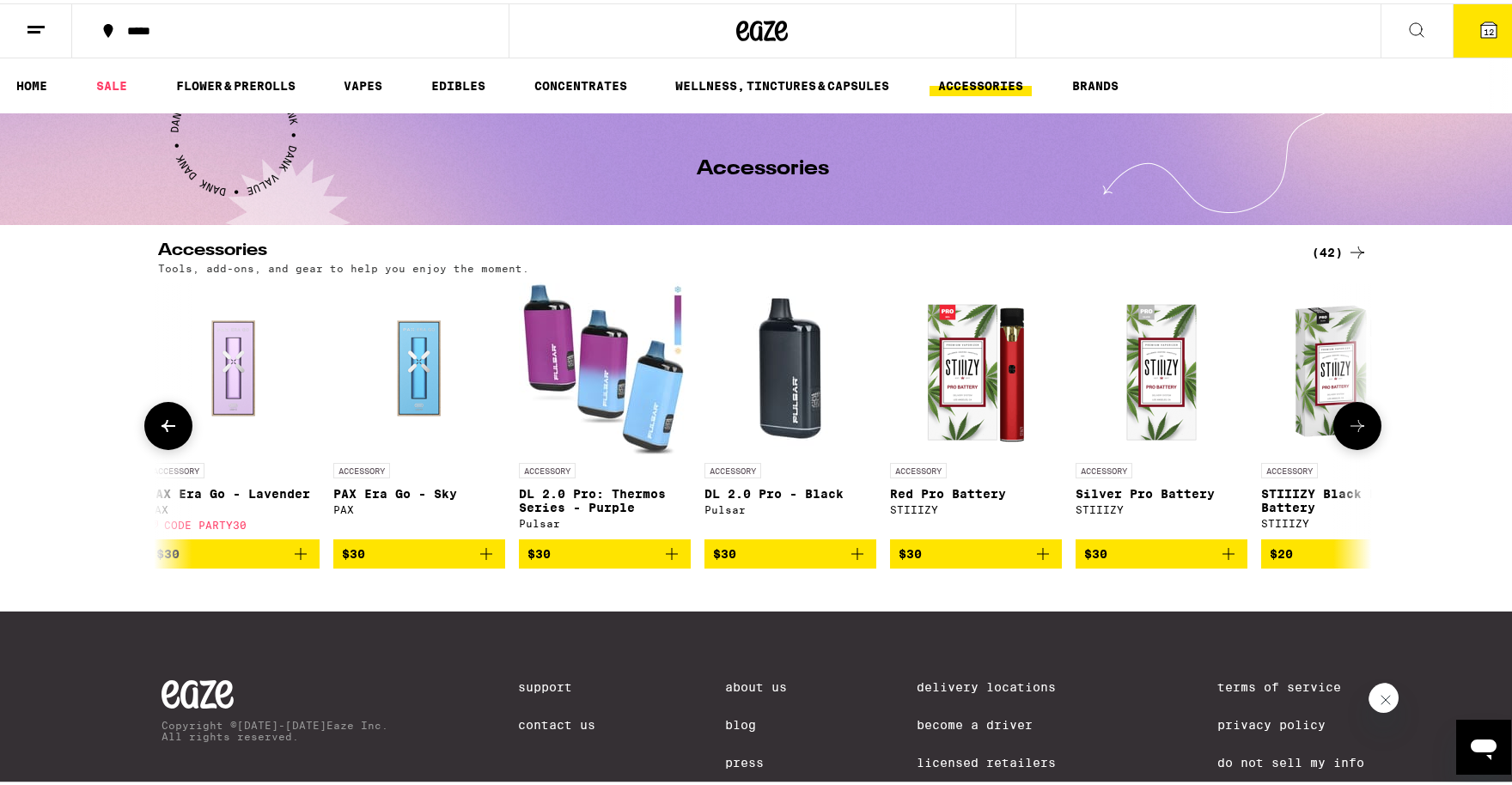
click at [1356, 425] on icon at bounding box center [1356, 422] width 20 height 20
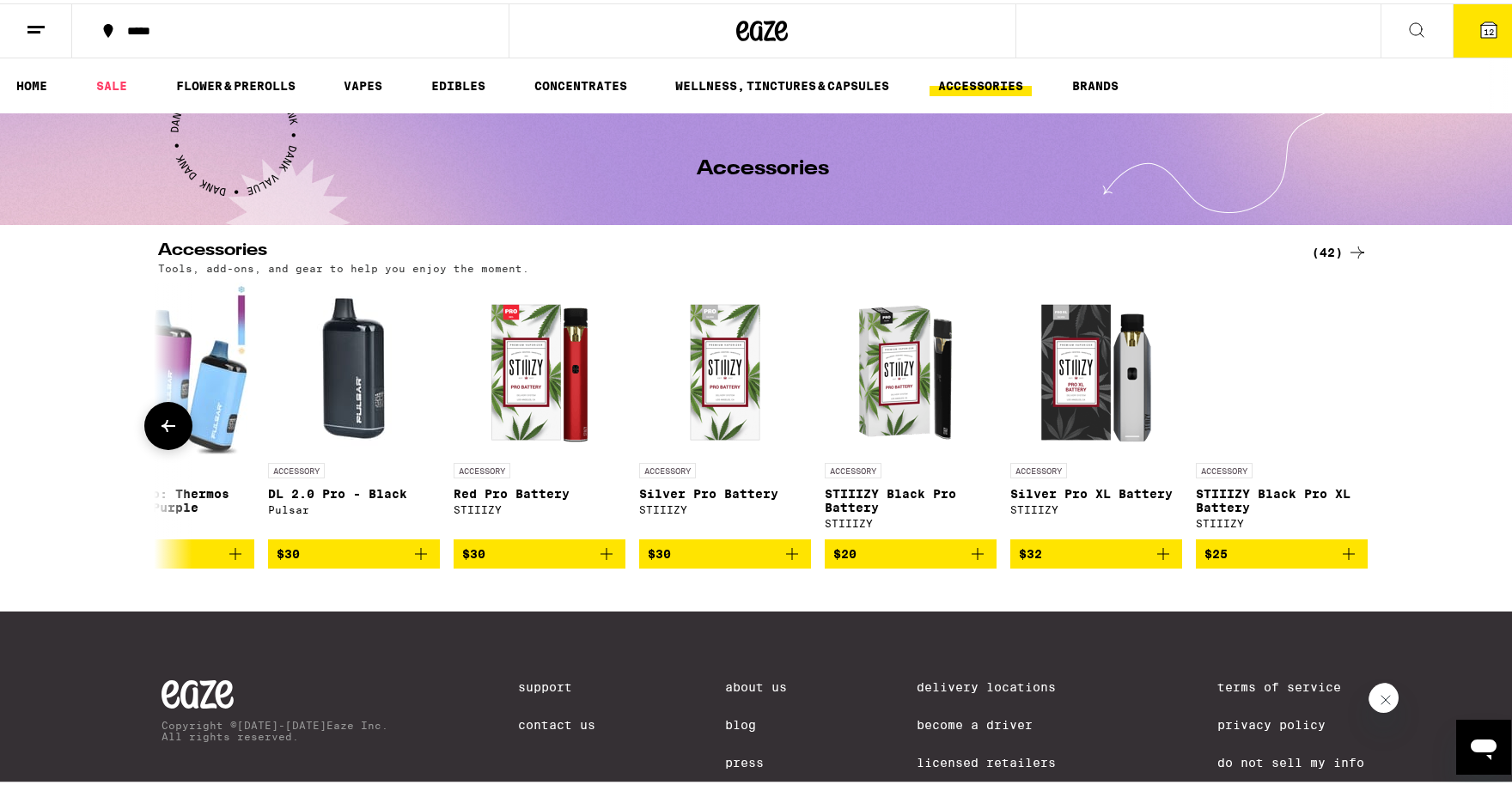
scroll to position [0, 6582]
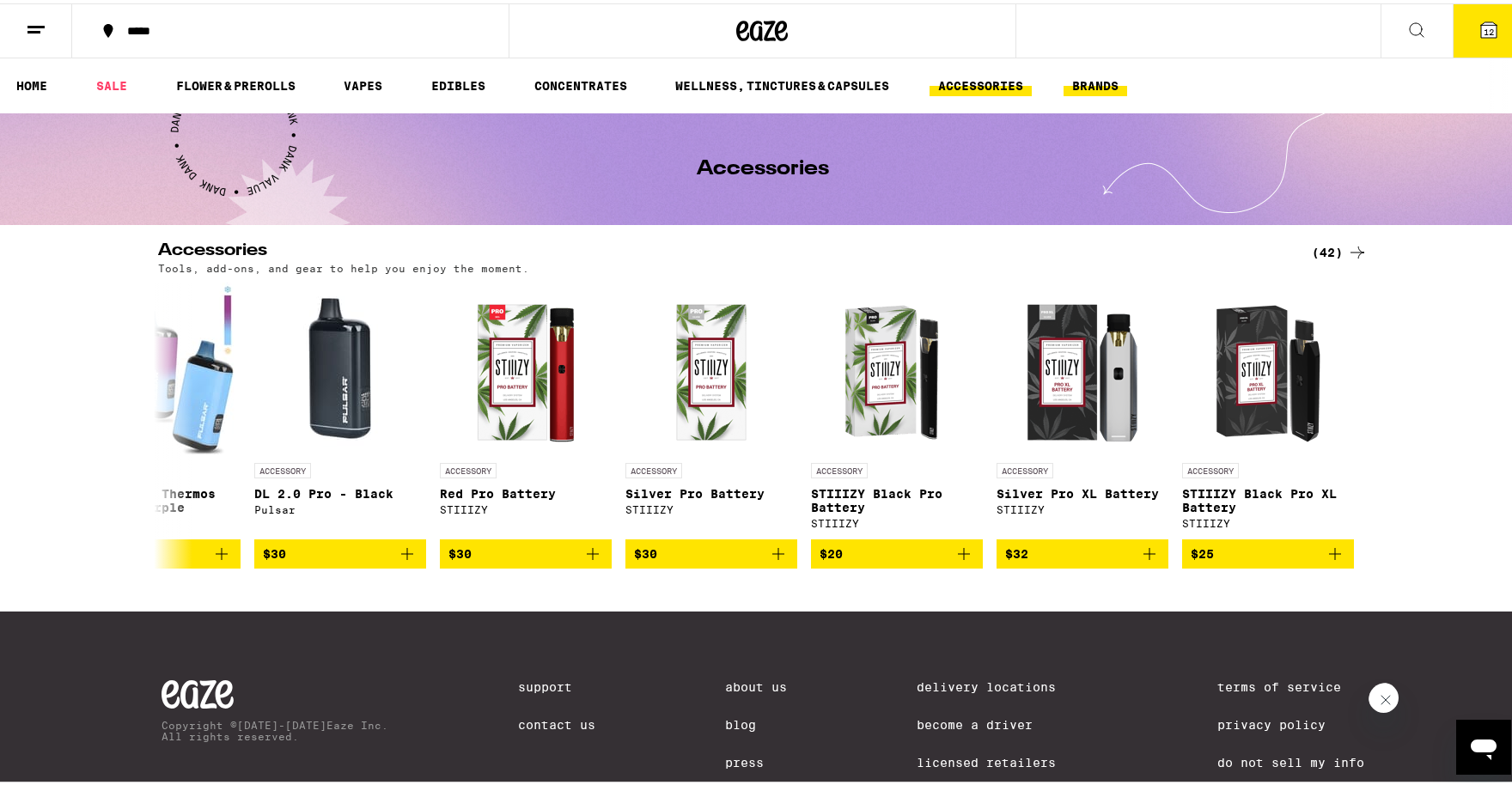
click at [1100, 86] on link "BRANDS" at bounding box center [1095, 82] width 63 height 20
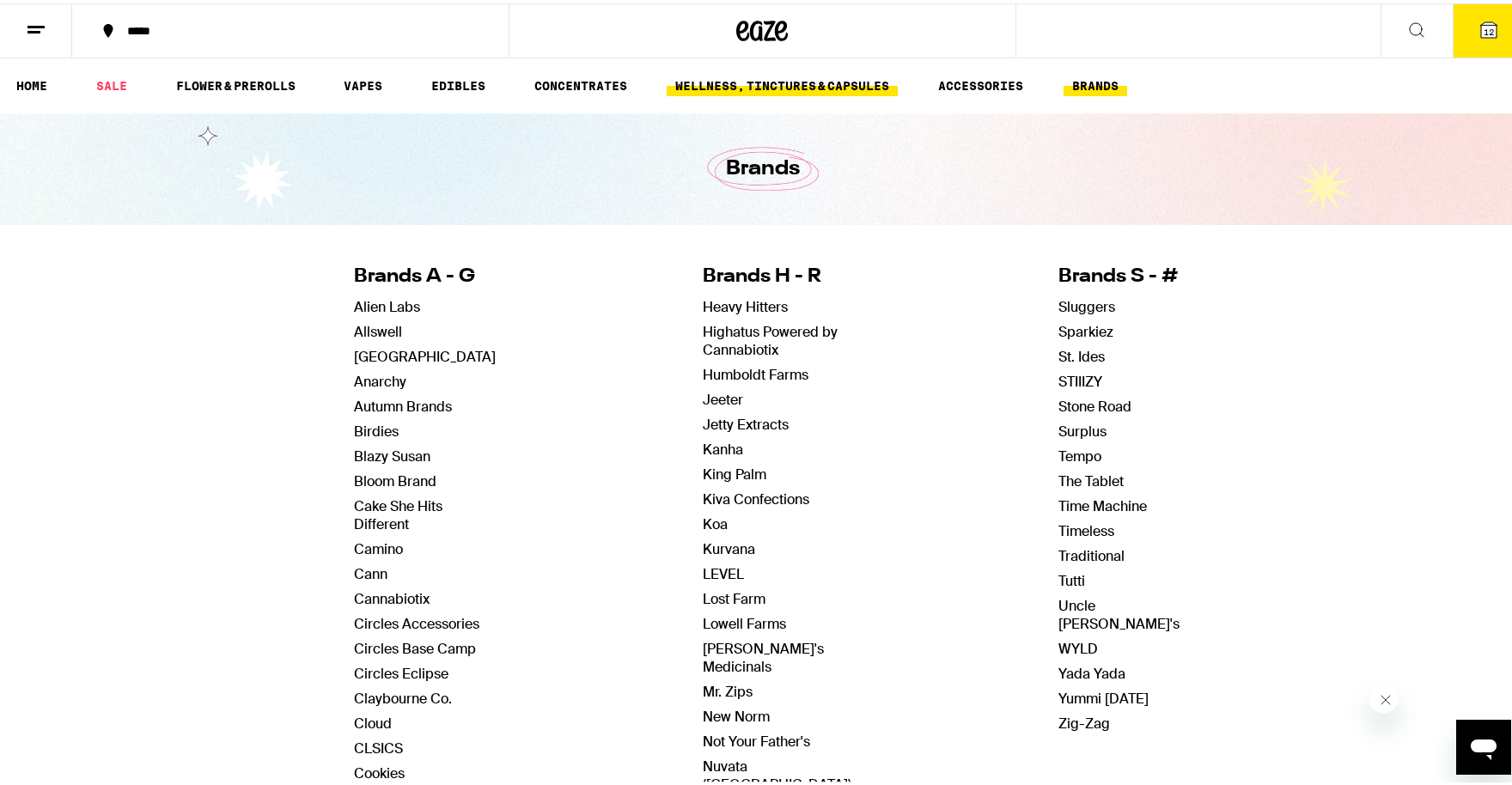
click at [741, 85] on link "WELLNESS, TINCTURES & CAPSULES" at bounding box center [781, 82] width 231 height 20
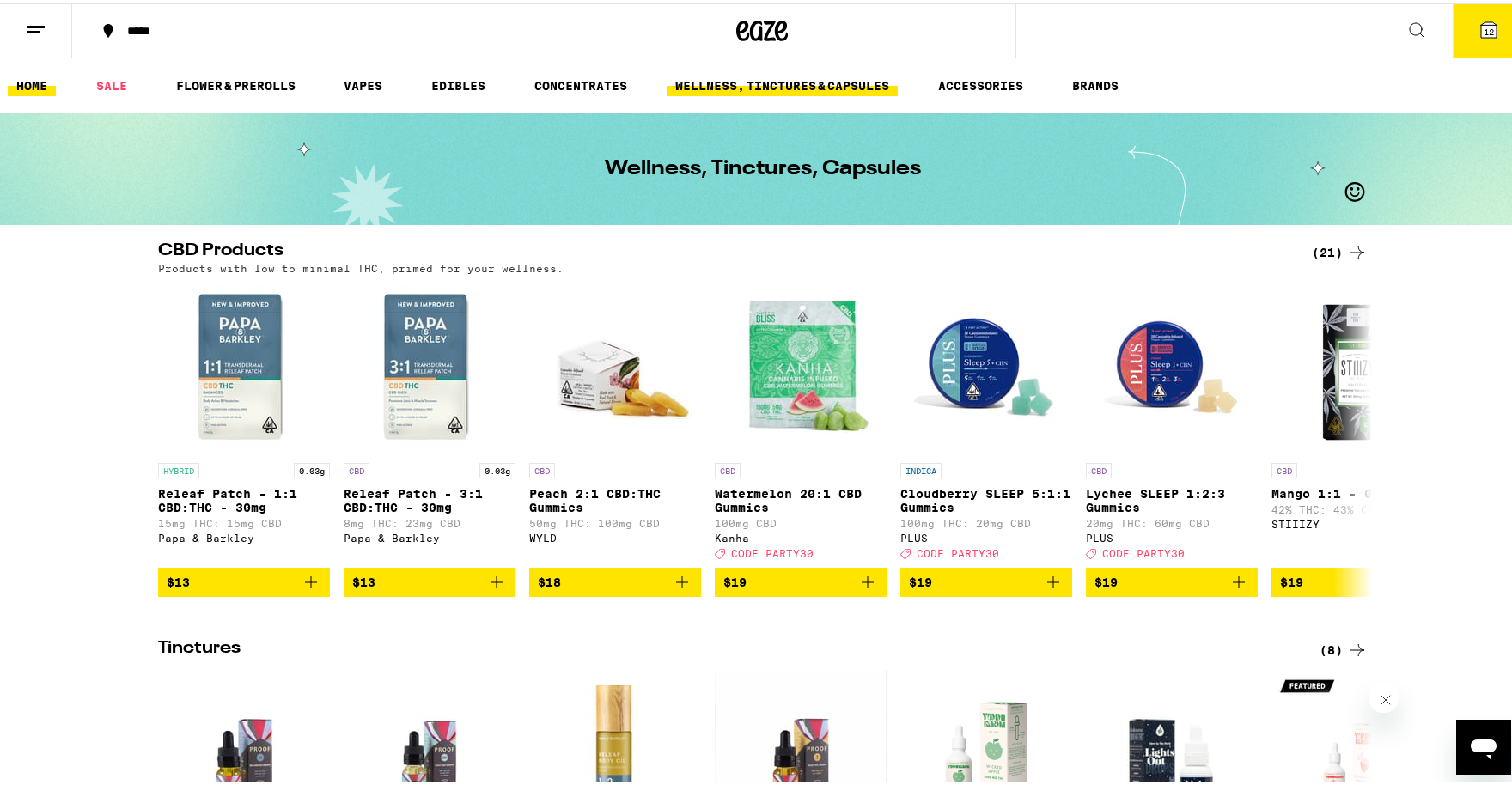
click at [18, 81] on link "HOME" at bounding box center [32, 82] width 48 height 20
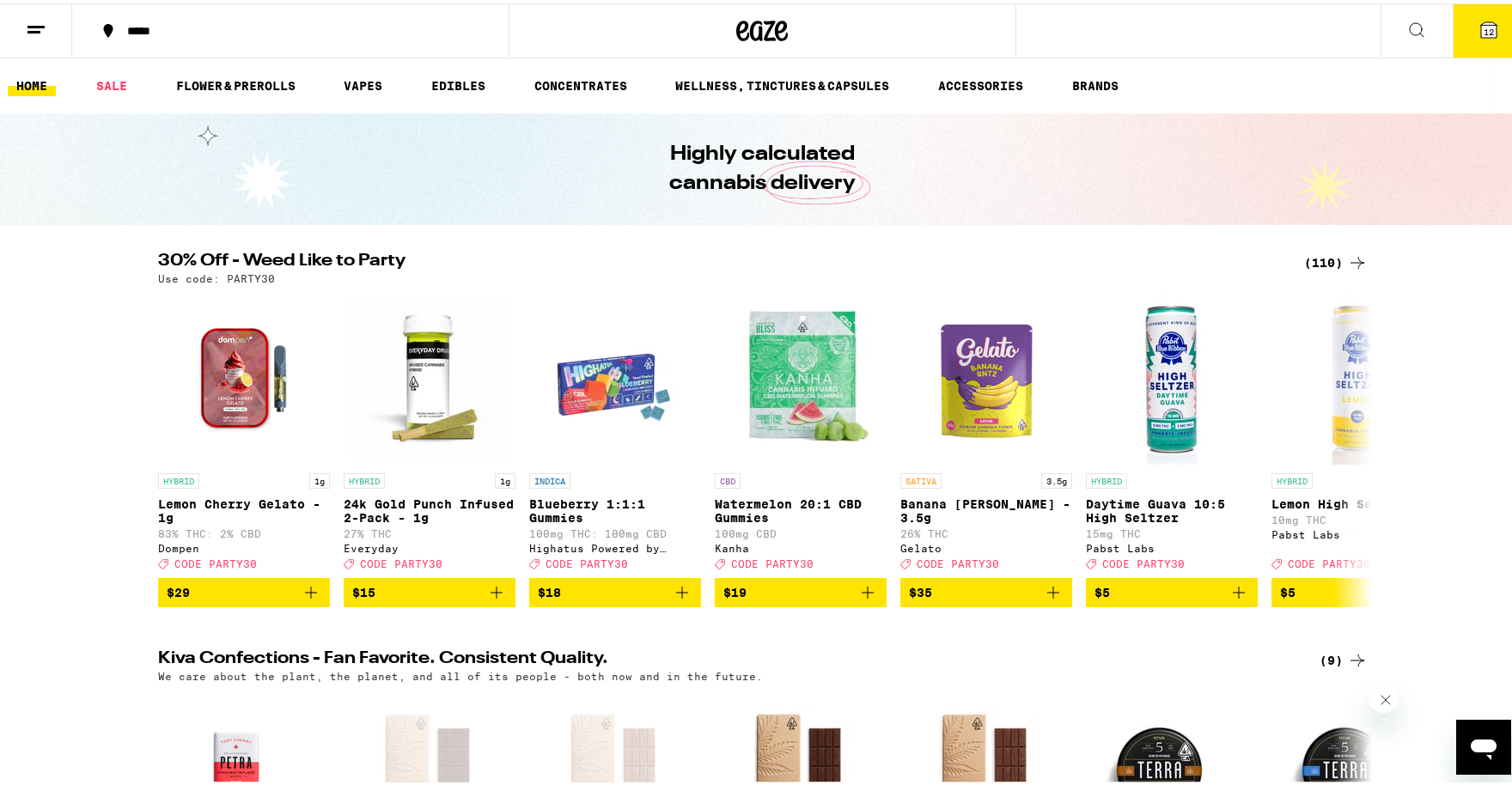
click at [258, 178] on div "Highly calculated cannabis delivery" at bounding box center [762, 165] width 1524 height 112
click at [191, 127] on div "Highly calculated cannabis delivery" at bounding box center [762, 165] width 1524 height 112
click at [912, 483] on p "SATIVA" at bounding box center [920, 477] width 41 height 16
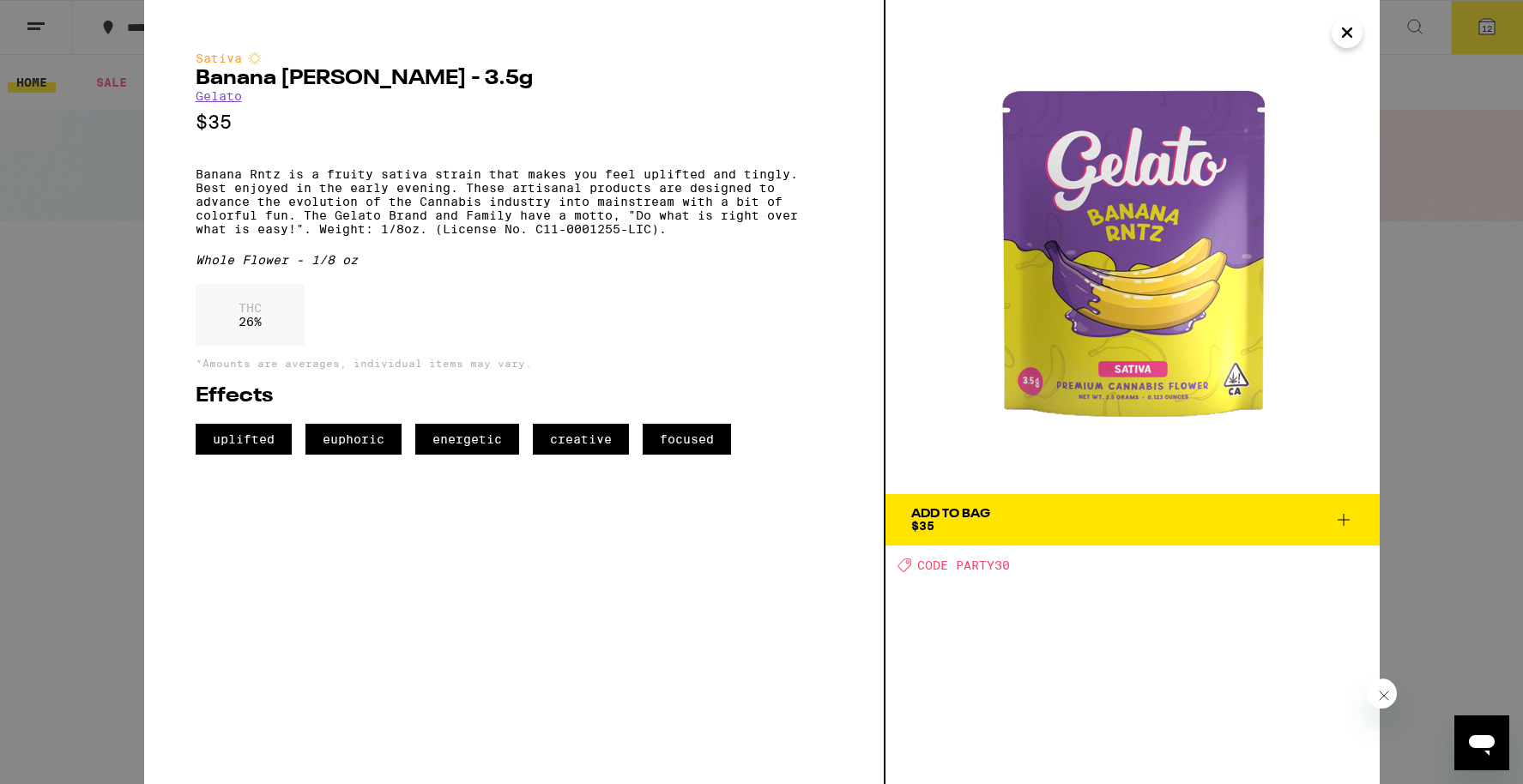
click at [1343, 32] on icon "Close" at bounding box center [1346, 32] width 20 height 25
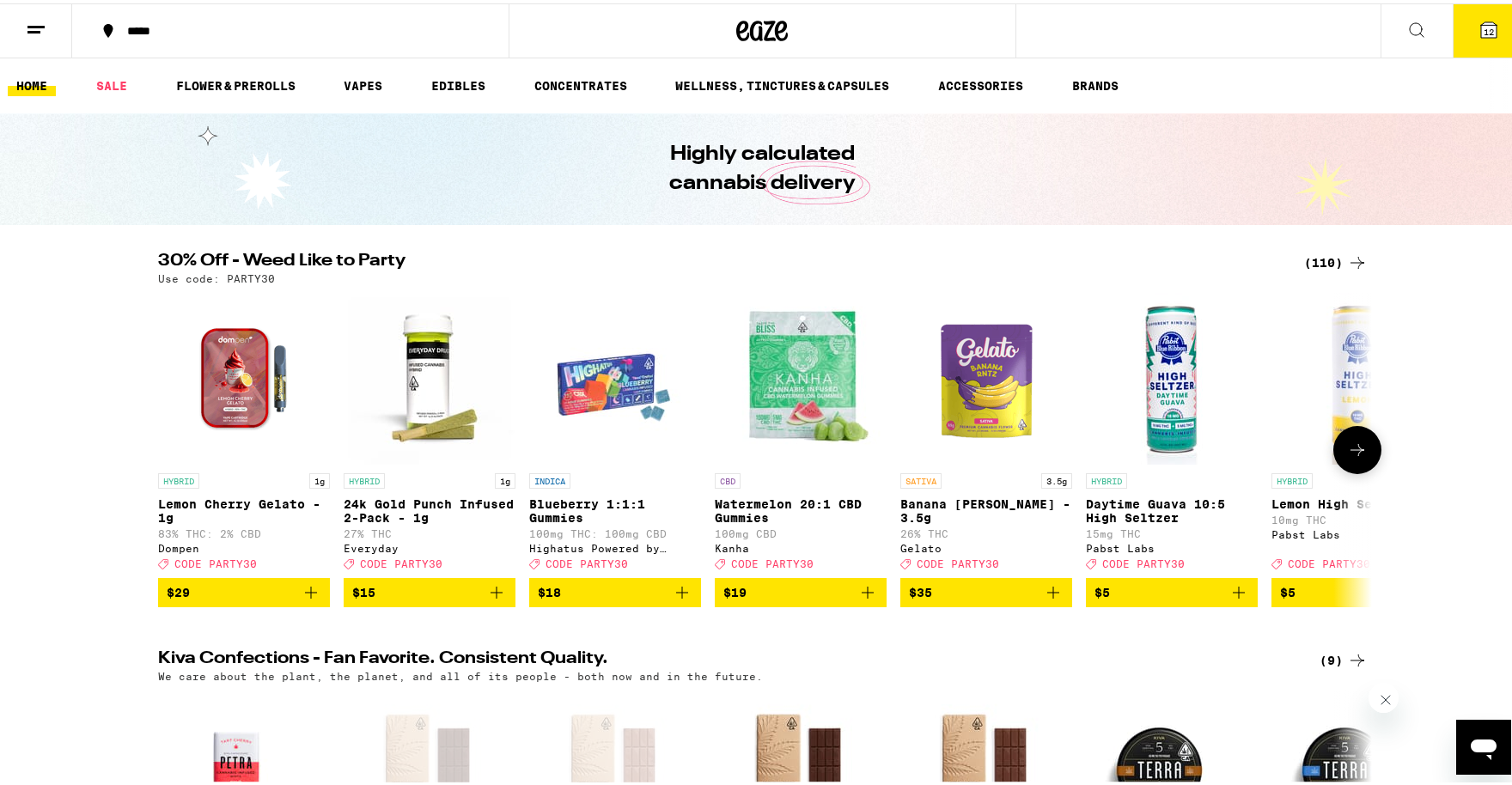
click at [1363, 455] on button at bounding box center [1356, 447] width 48 height 48
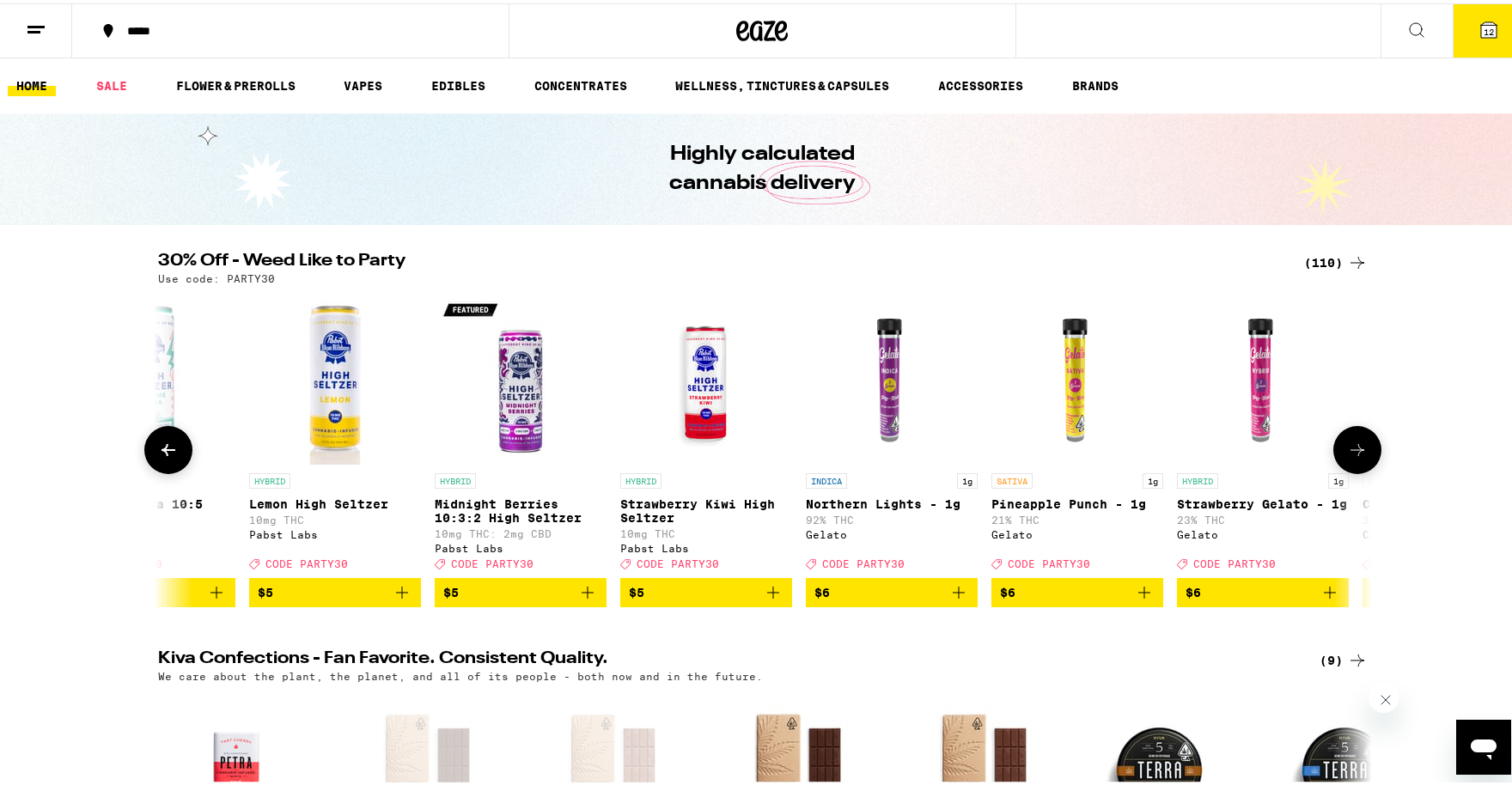
click at [1353, 453] on icon at bounding box center [1357, 447] width 14 height 12
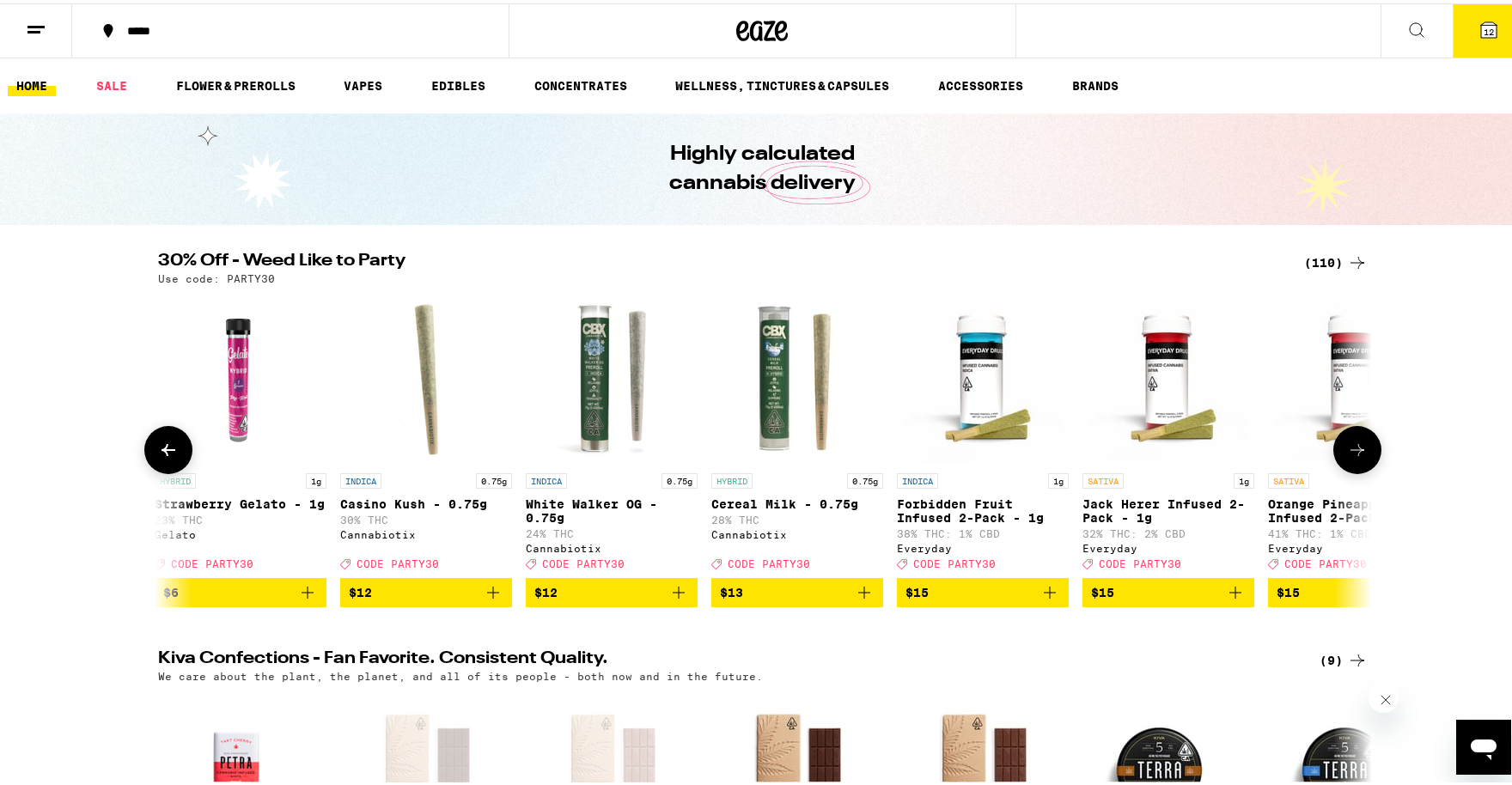
click at [1353, 453] on icon at bounding box center [1357, 447] width 14 height 12
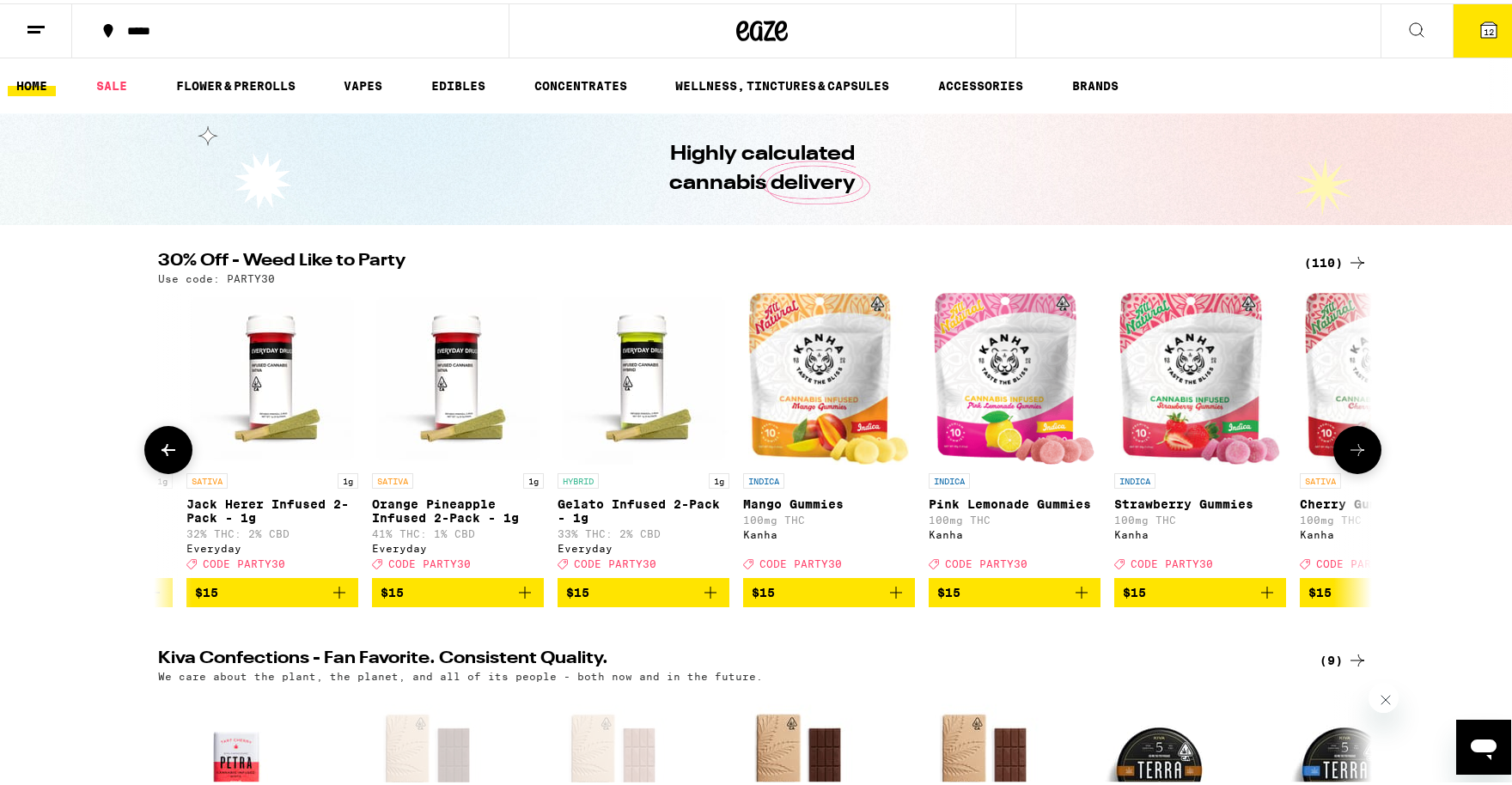
scroll to position [0, 3066]
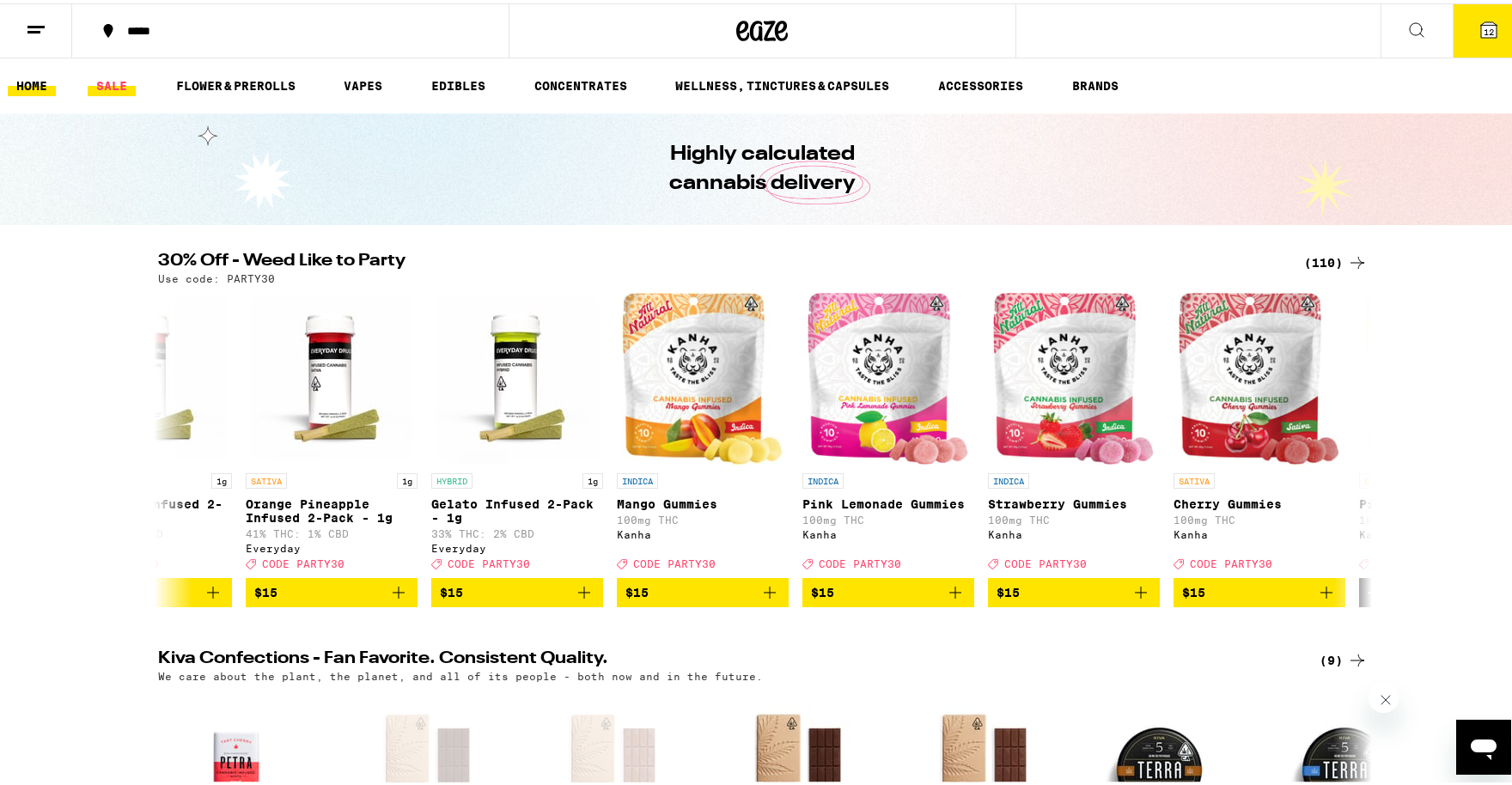
click at [111, 81] on link "SALE" at bounding box center [112, 82] width 48 height 20
